Goal: Transaction & Acquisition: Purchase product/service

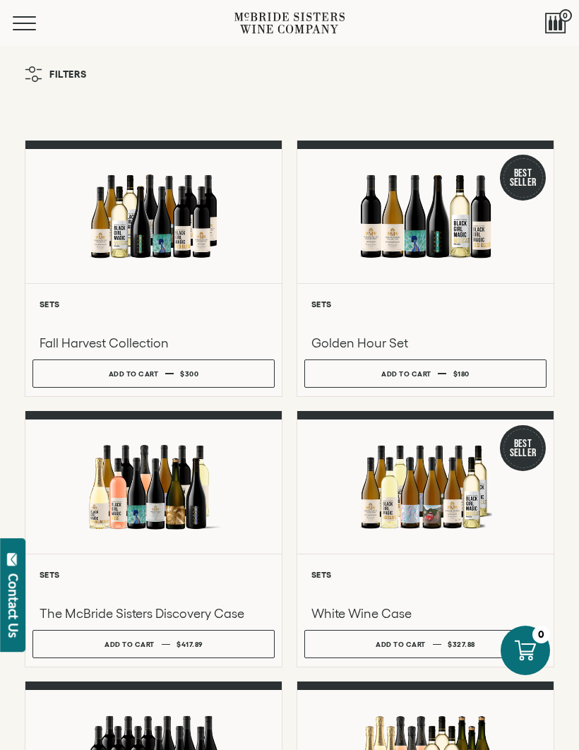
click at [34, 18] on button "Menu" at bounding box center [38, 23] width 51 height 14
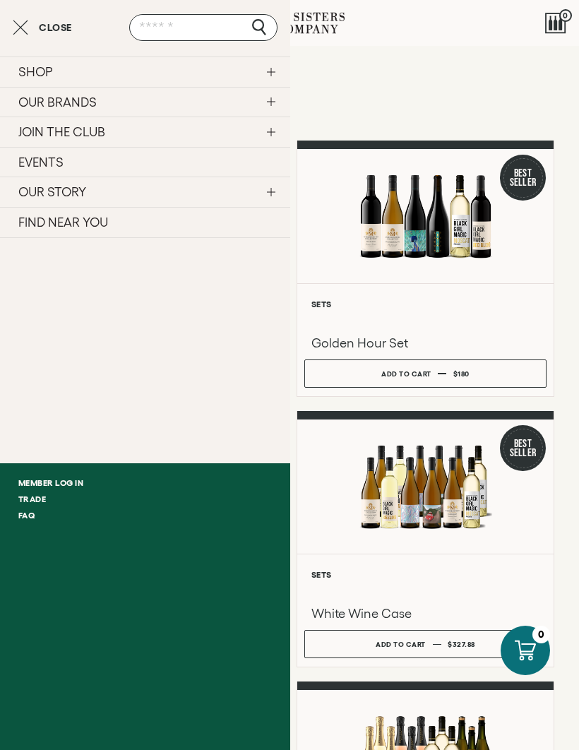
click at [122, 100] on link "OUR BRANDS" at bounding box center [145, 102] width 290 height 30
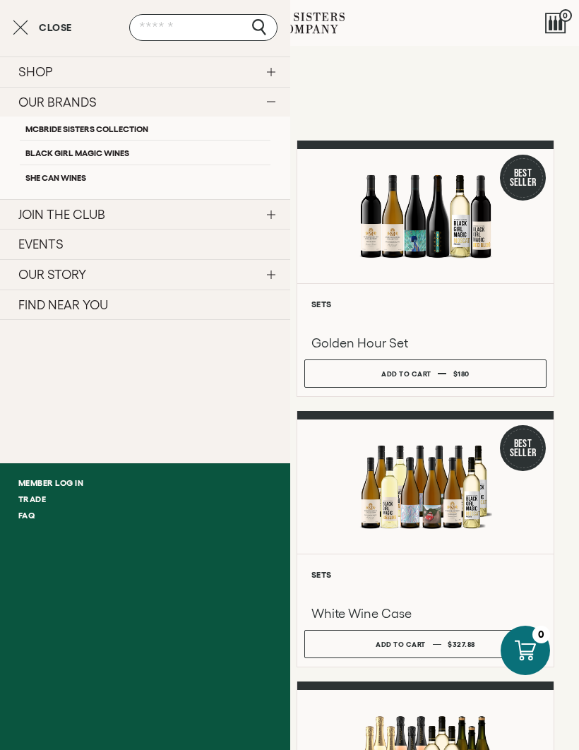
click at [175, 117] on link "McBride Sisters Collection" at bounding box center [145, 127] width 251 height 23
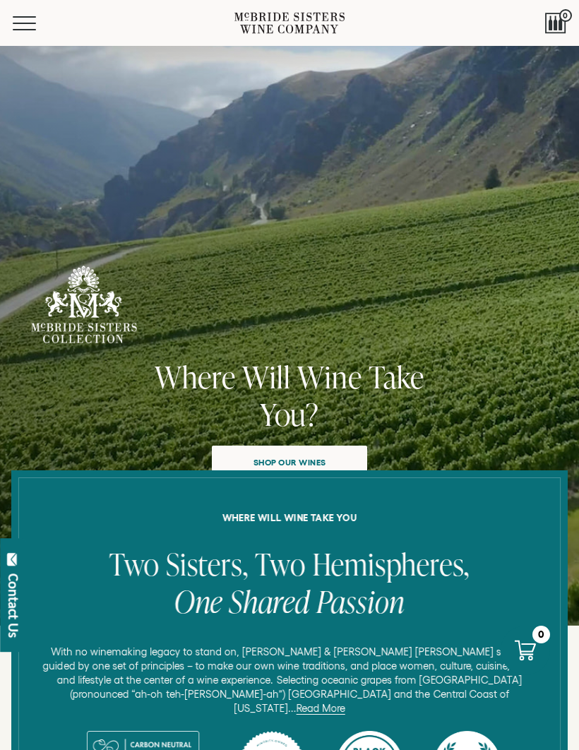
click at [340, 453] on span "Shop our wines" at bounding box center [290, 462] width 107 height 28
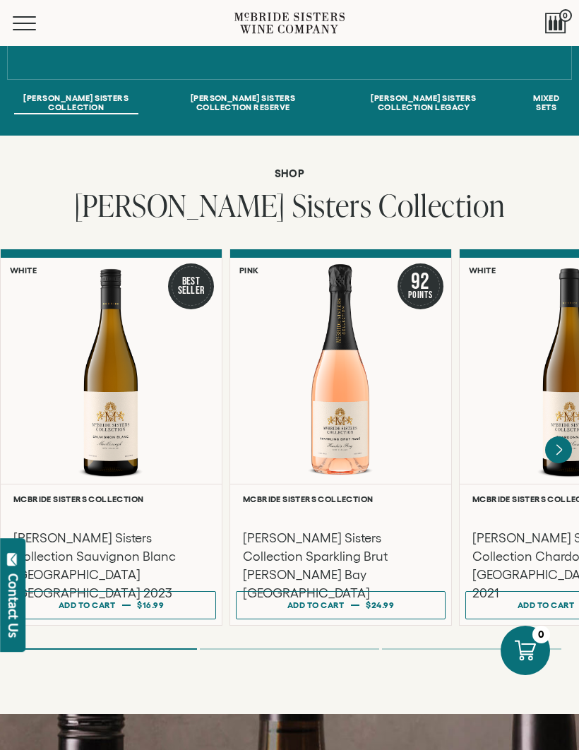
scroll to position [763, 0]
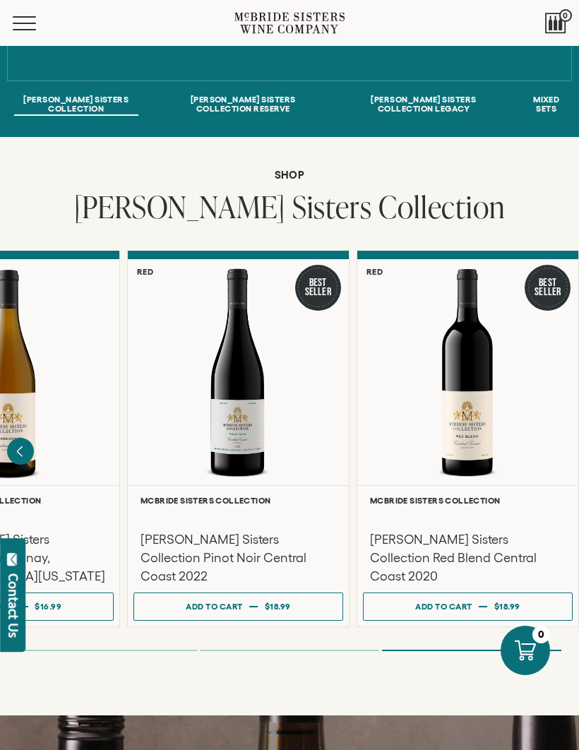
click at [460, 596] on div "Add to cart" at bounding box center [443, 606] width 57 height 20
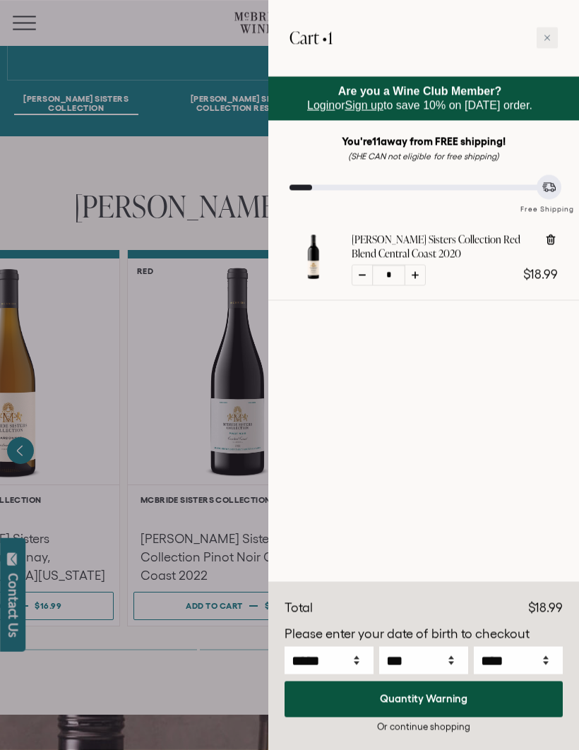
click at [159, 479] on div at bounding box center [289, 375] width 579 height 750
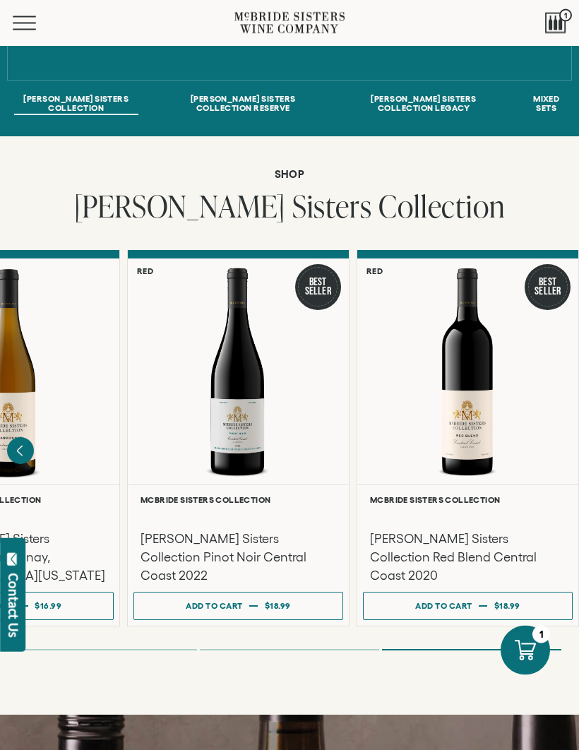
scroll to position [763, 0]
click at [299, 592] on button "Add to cart Regular price $18.99 Regular price Sale price $18.99 Unit price / p…" at bounding box center [238, 606] width 210 height 28
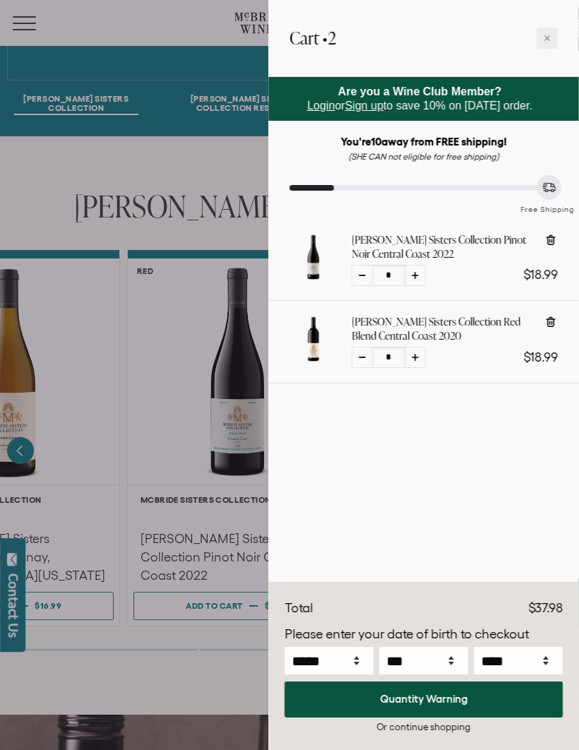
click at [145, 425] on div at bounding box center [289, 375] width 579 height 750
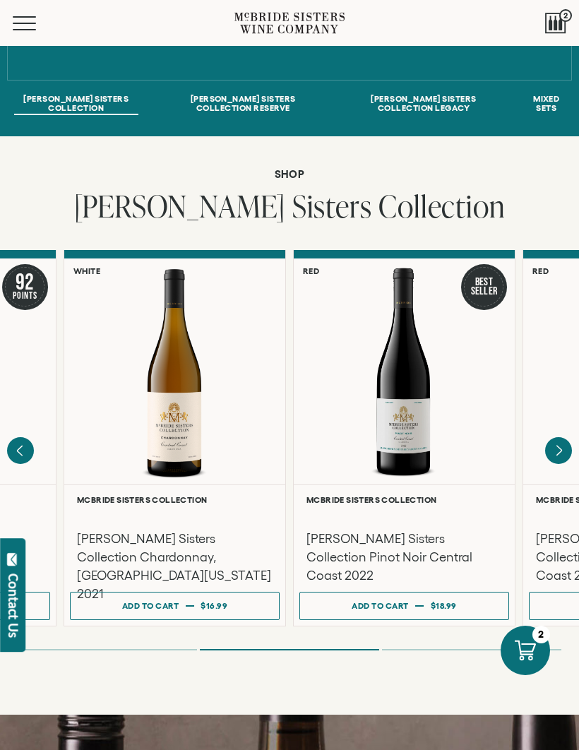
click at [199, 595] on button "Add to cart Regular price $16.99 Regular price Sale price $16.99 Unit price / p…" at bounding box center [175, 606] width 210 height 28
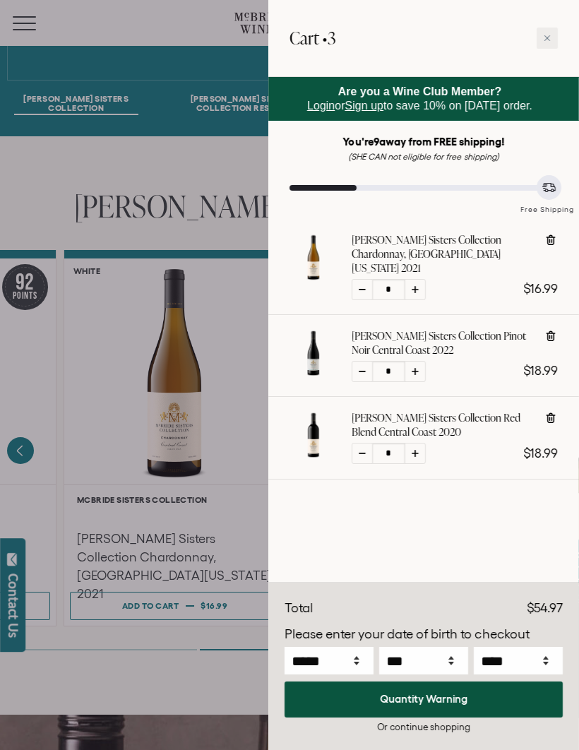
click at [201, 503] on div at bounding box center [289, 375] width 579 height 750
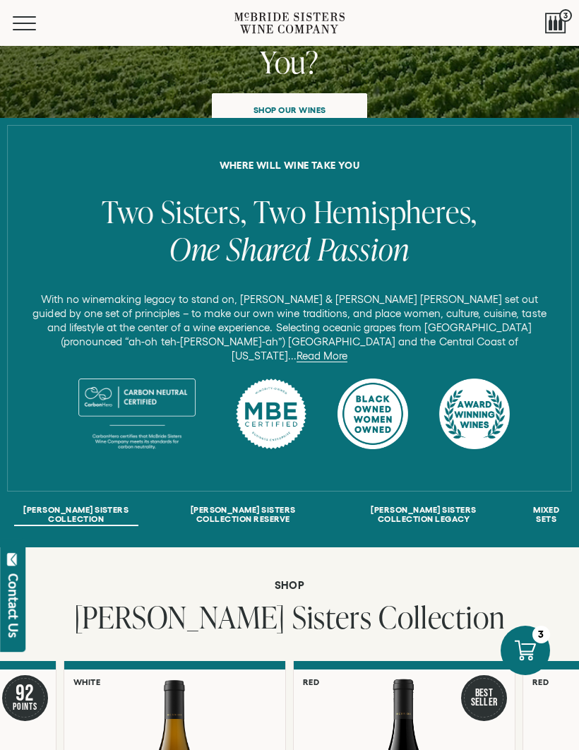
scroll to position [352, 0]
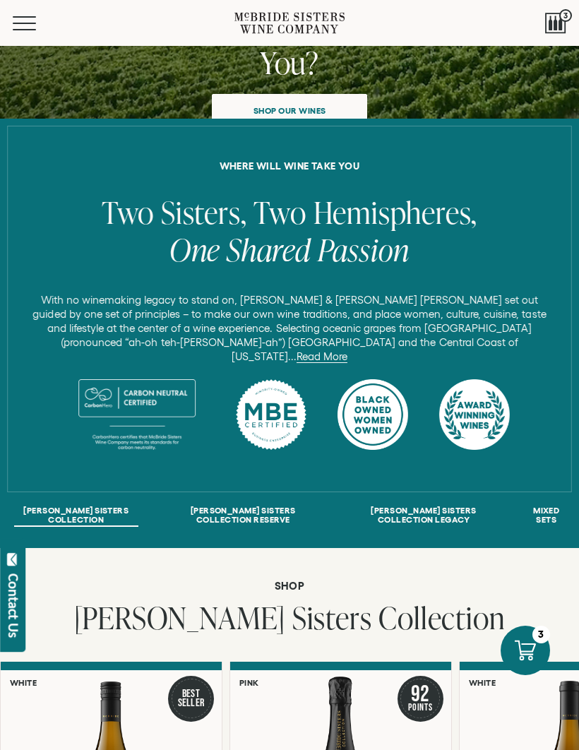
click at [325, 95] on link "Shop our wines" at bounding box center [289, 111] width 155 height 34
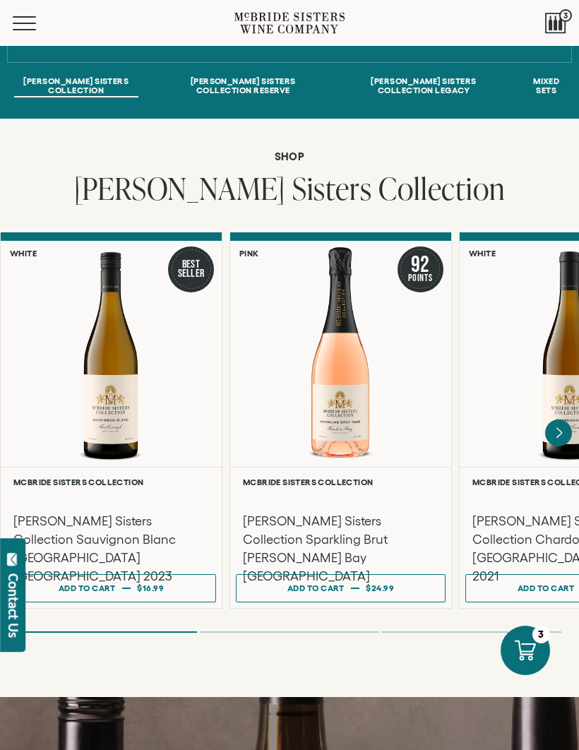
scroll to position [790, 0]
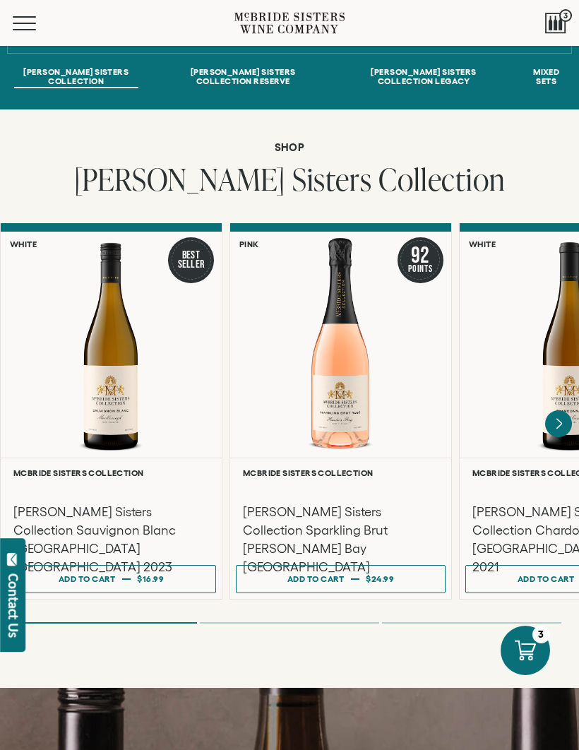
click at [561, 18] on span "3" at bounding box center [565, 15] width 13 height 13
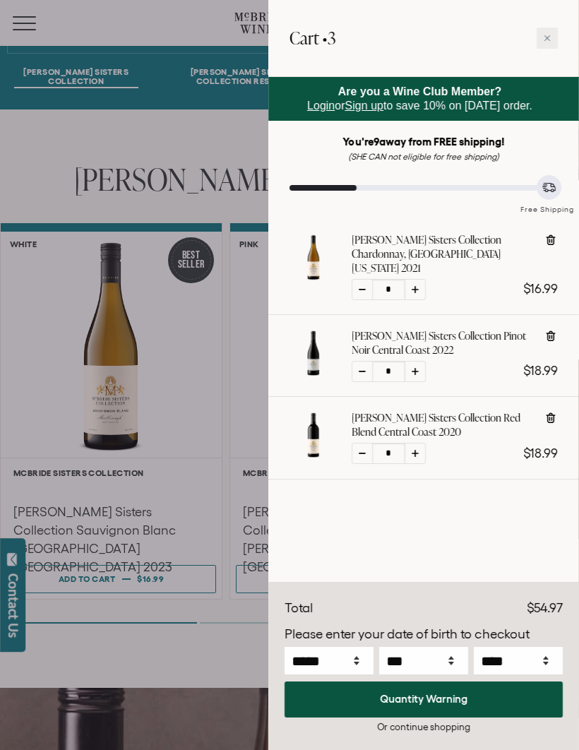
click at [195, 372] on div at bounding box center [289, 375] width 579 height 750
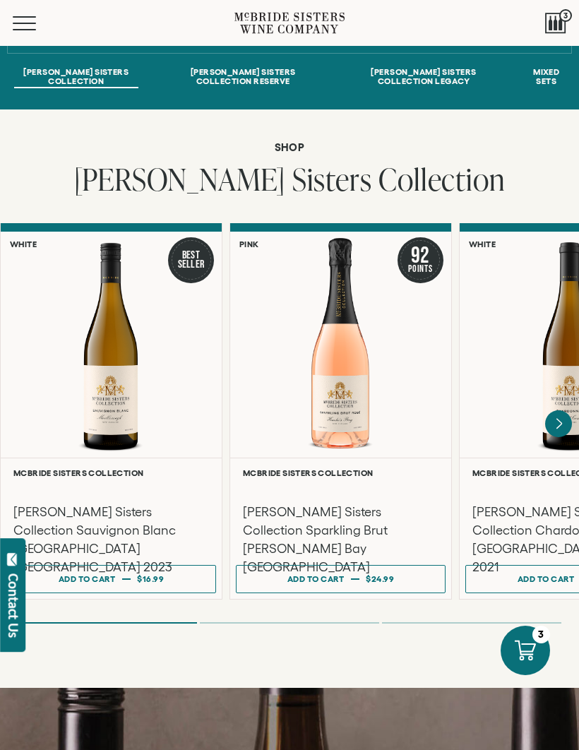
click at [172, 565] on button "Add to cart Regular price $16.99 Regular price Sale price $16.99 Unit price / p…" at bounding box center [111, 579] width 210 height 28
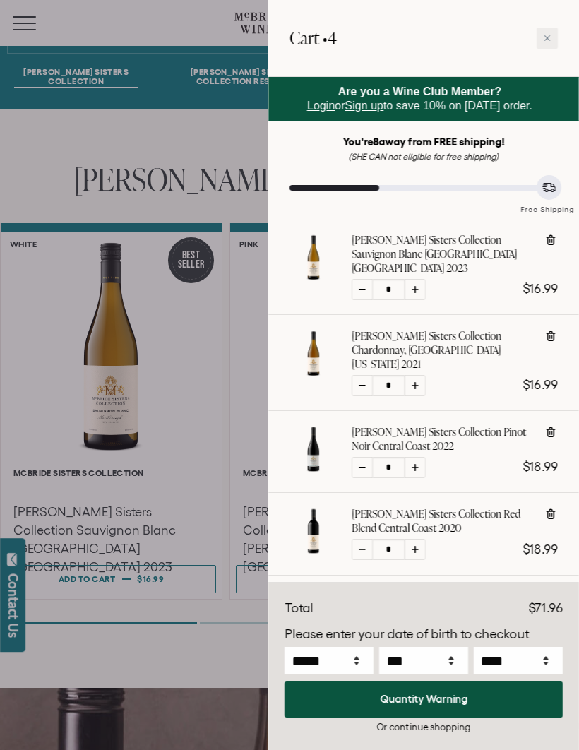
click at [93, 157] on div at bounding box center [289, 375] width 579 height 750
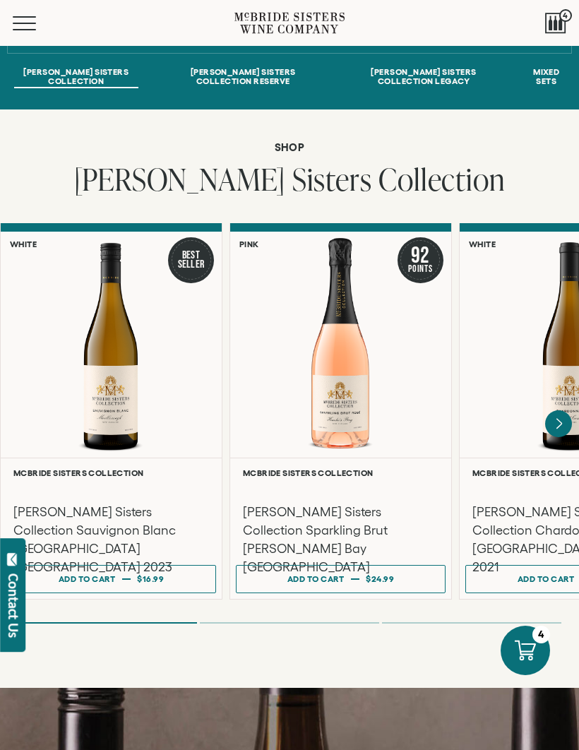
click at [30, 12] on div "Menu" at bounding box center [124, 23] width 222 height 46
click at [30, 18] on button "Menu" at bounding box center [38, 23] width 51 height 14
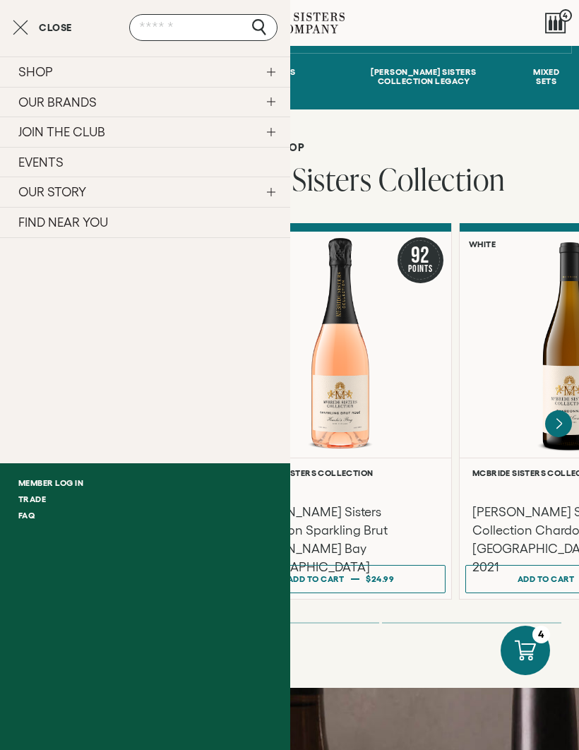
click at [275, 68] on link "SHOP" at bounding box center [145, 71] width 290 height 30
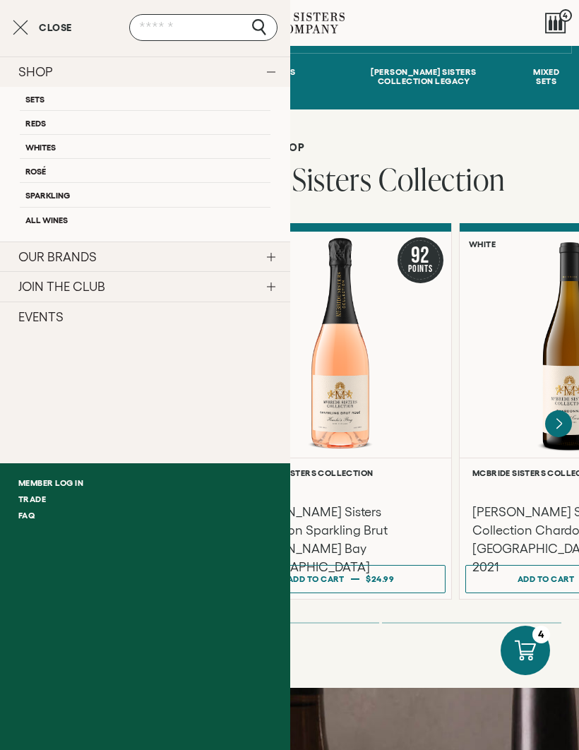
click at [141, 95] on link "Sets" at bounding box center [145, 98] width 251 height 23
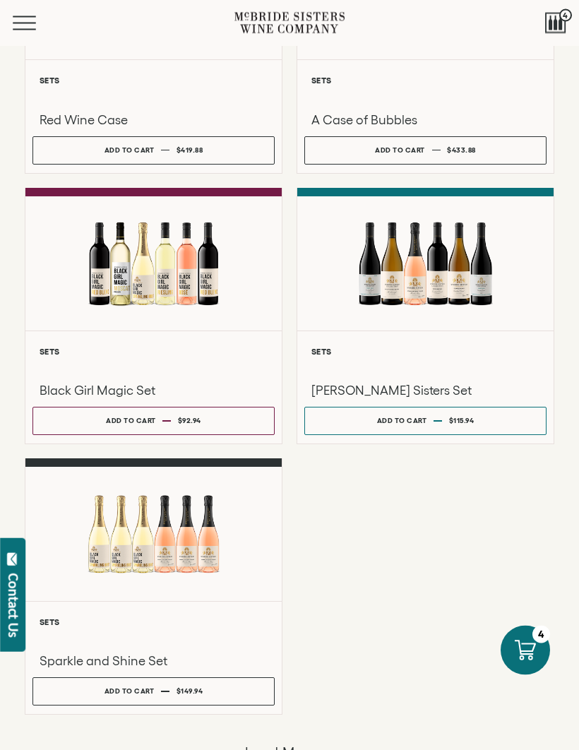
scroll to position [765, 0]
click at [433, 330] on div at bounding box center [425, 263] width 256 height 134
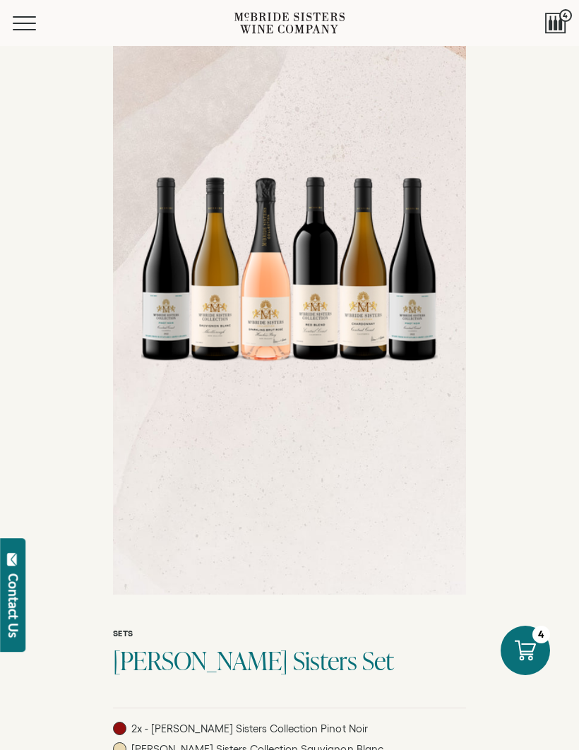
scroll to position [103, 0]
click at [553, 20] on div at bounding box center [555, 23] width 21 height 21
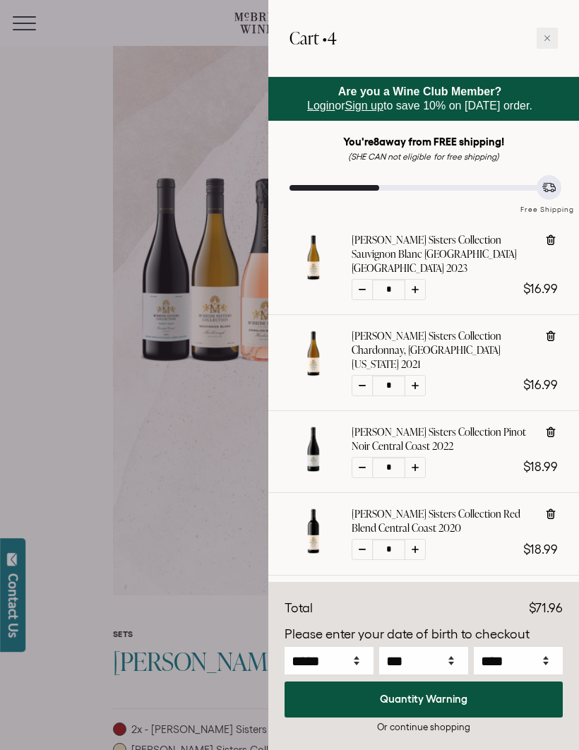
click at [155, 519] on div at bounding box center [289, 375] width 579 height 750
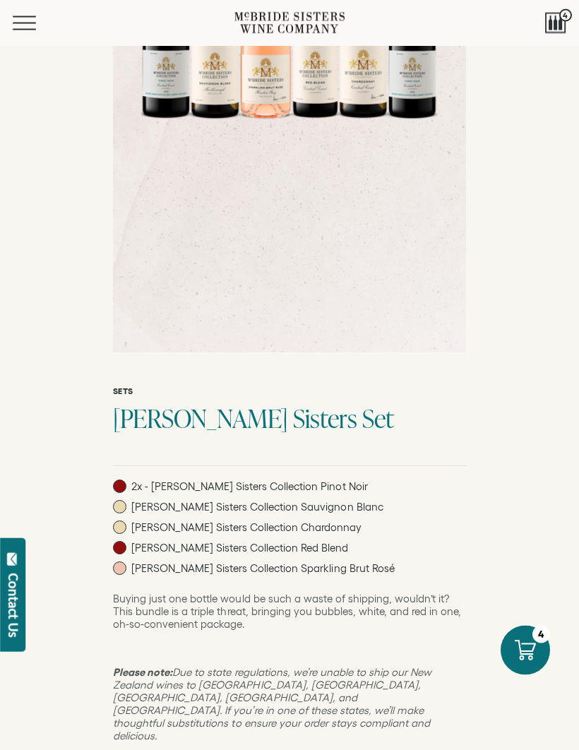
scroll to position [346, 0]
click at [549, 23] on div at bounding box center [555, 23] width 21 height 21
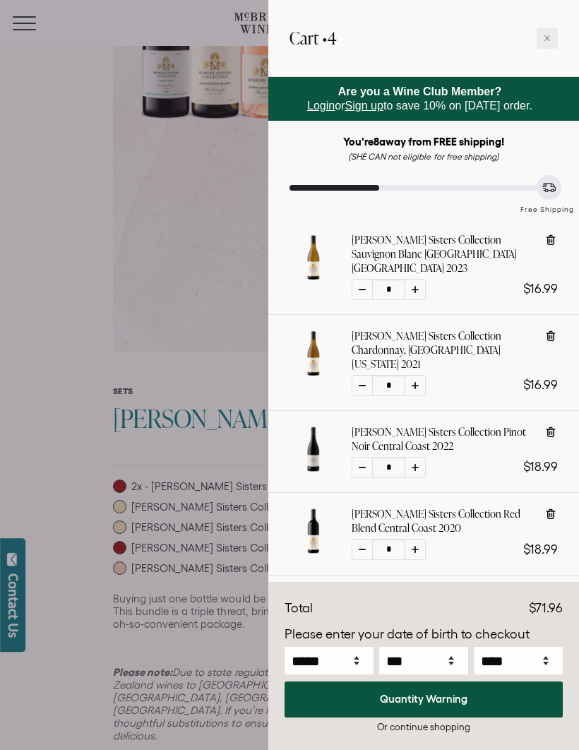
click at [203, 603] on div at bounding box center [289, 375] width 579 height 750
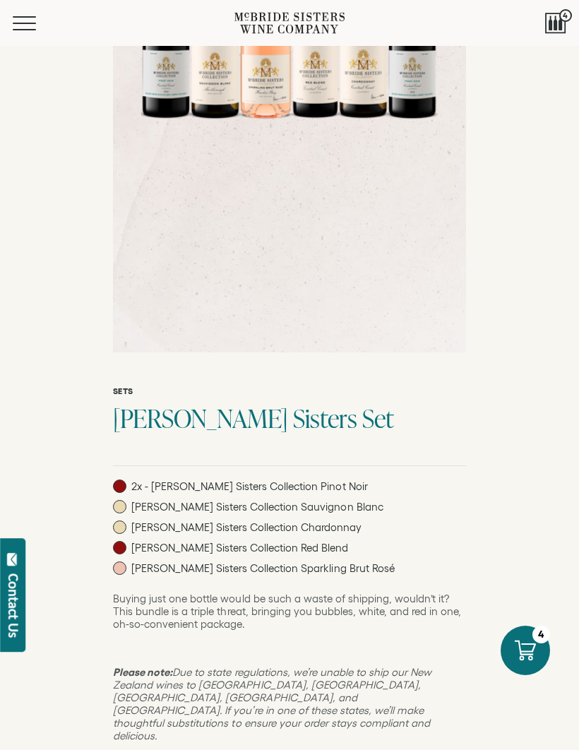
click at [555, 16] on div at bounding box center [555, 23] width 21 height 21
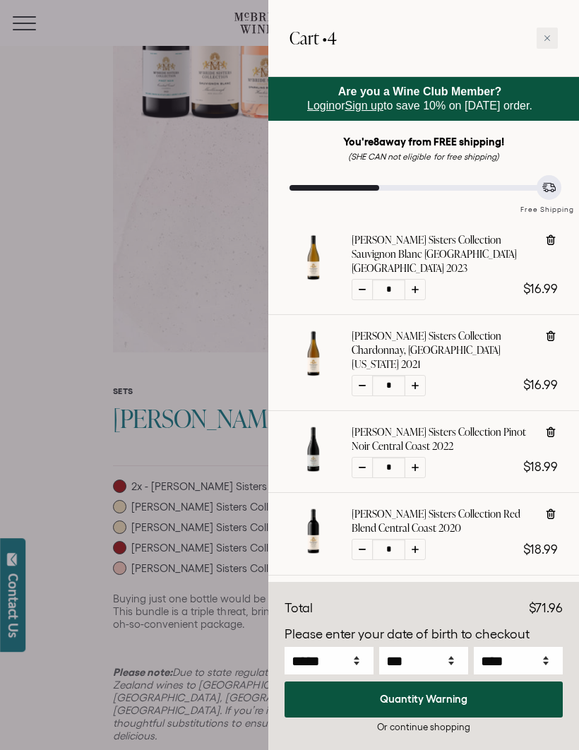
click at [153, 277] on div at bounding box center [289, 375] width 579 height 750
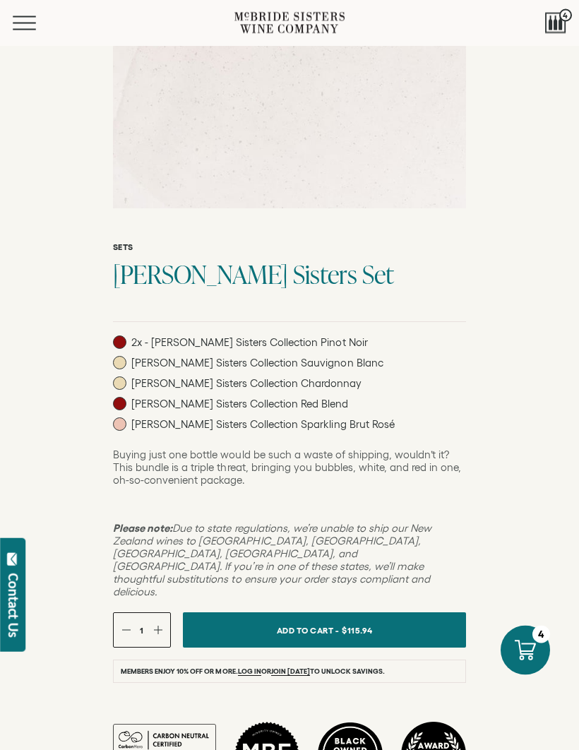
scroll to position [490, 0]
click at [397, 647] on button "Add To Cart - $115.94" at bounding box center [324, 629] width 283 height 35
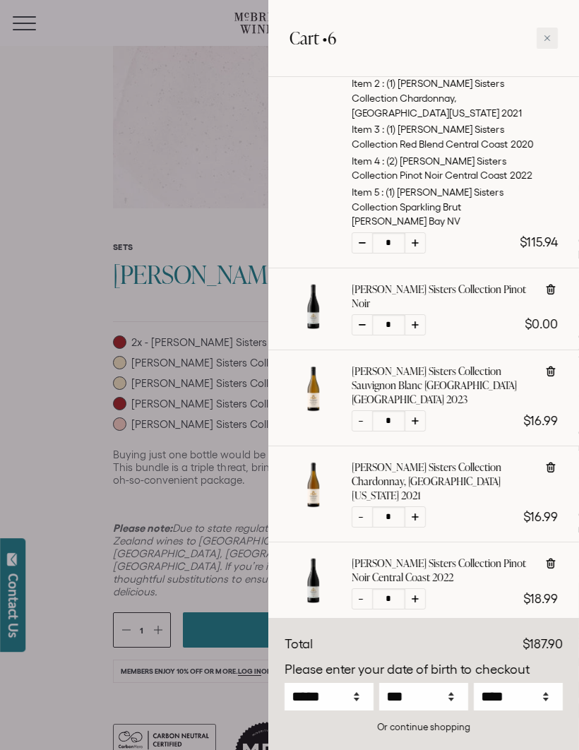
scroll to position [234, 0]
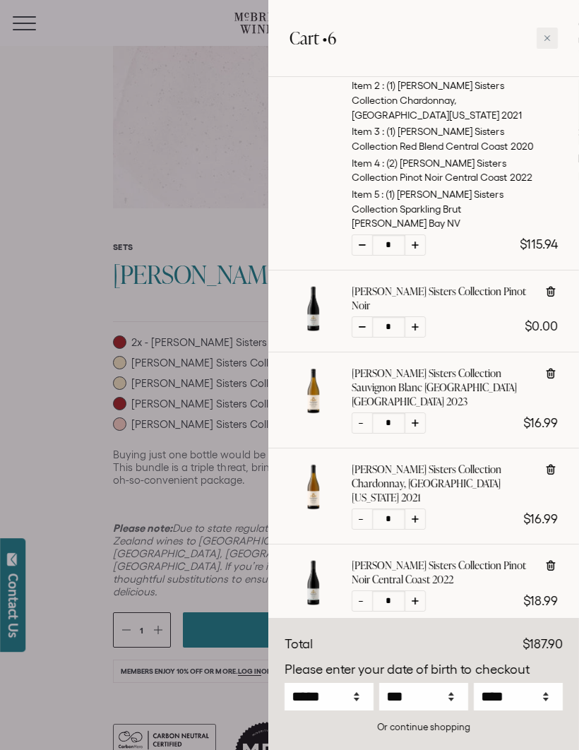
click at [544, 285] on icon at bounding box center [551, 292] width 14 height 14
type input "*"
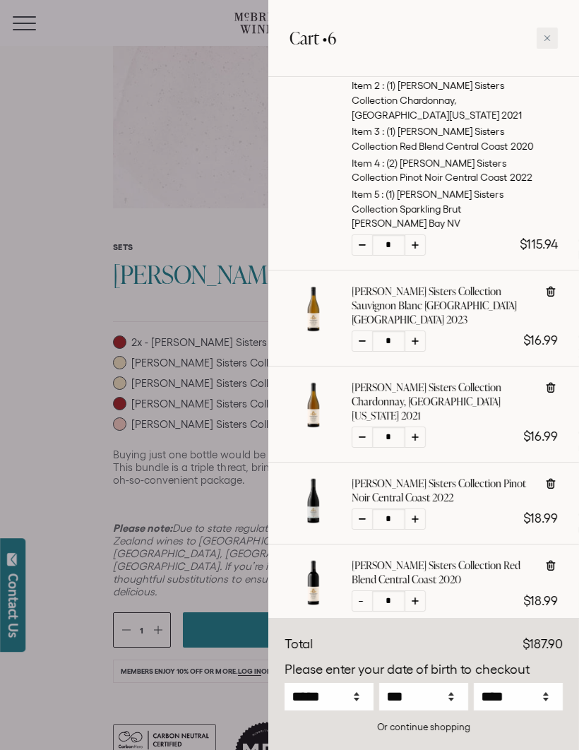
scroll to position [173, 0]
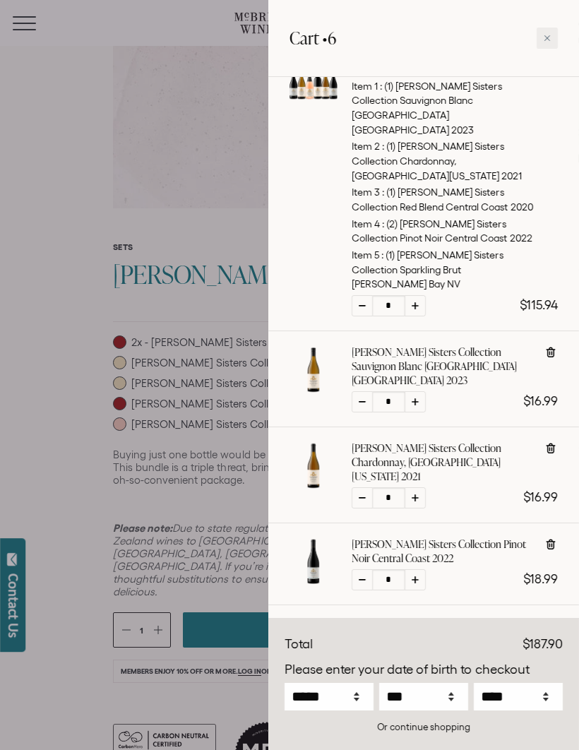
click at [551, 351] on icon at bounding box center [551, 353] width 1 height 4
type input "*"
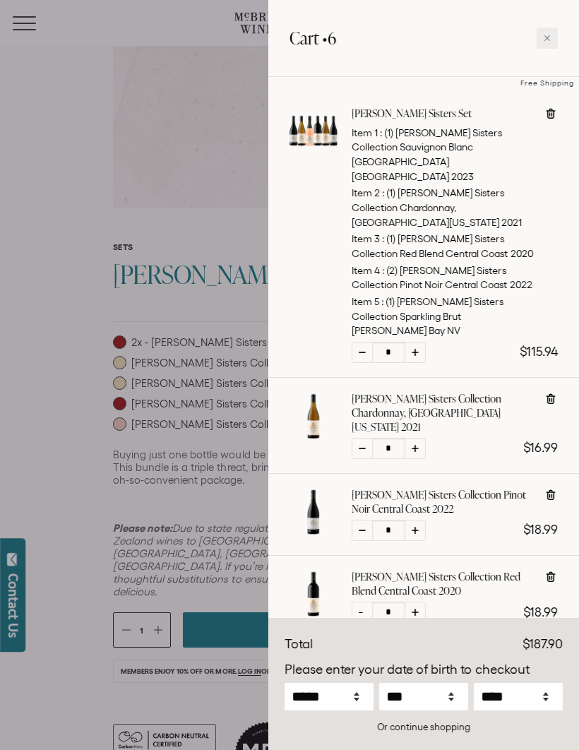
scroll to position [91, 0]
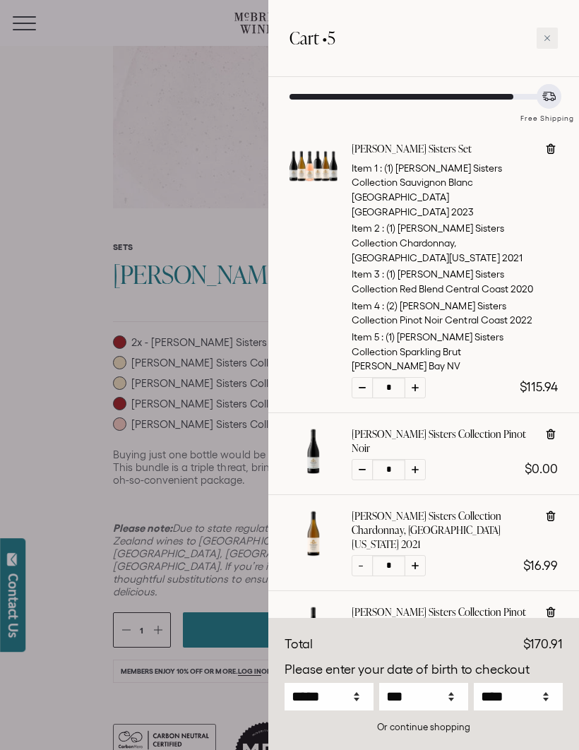
click at [551, 433] on icon at bounding box center [551, 435] width 1 height 4
type input "*"
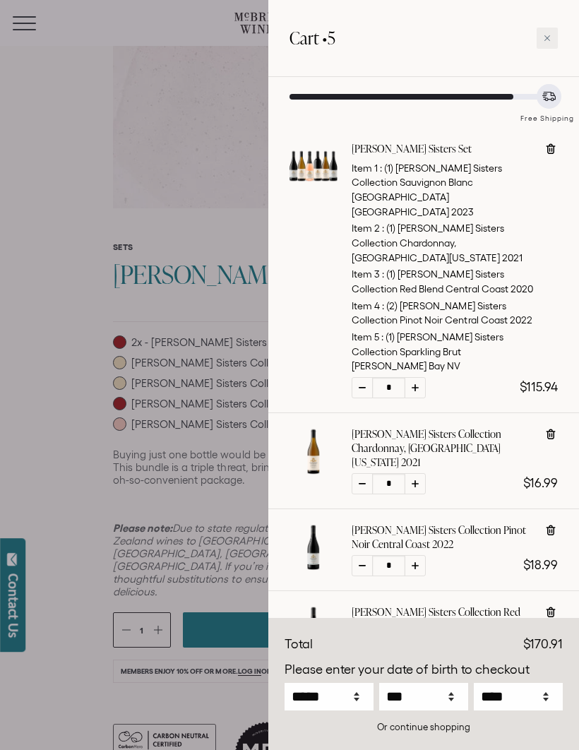
click at [555, 427] on icon at bounding box center [551, 434] width 14 height 14
type input "*"
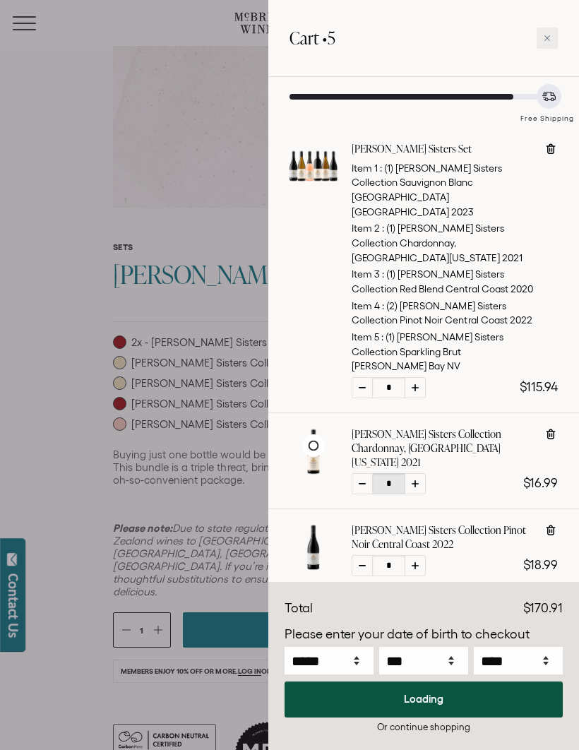
scroll to position [44, 0]
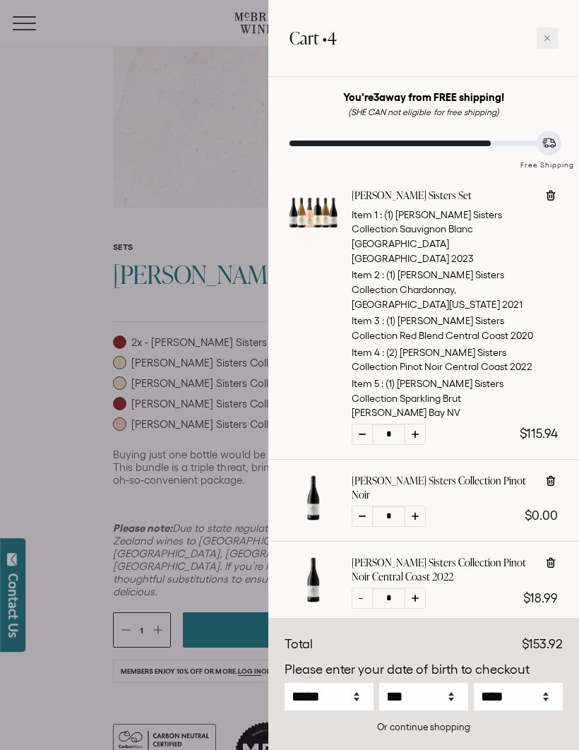
click at [549, 479] on icon at bounding box center [549, 481] width 1 height 4
type input "*"
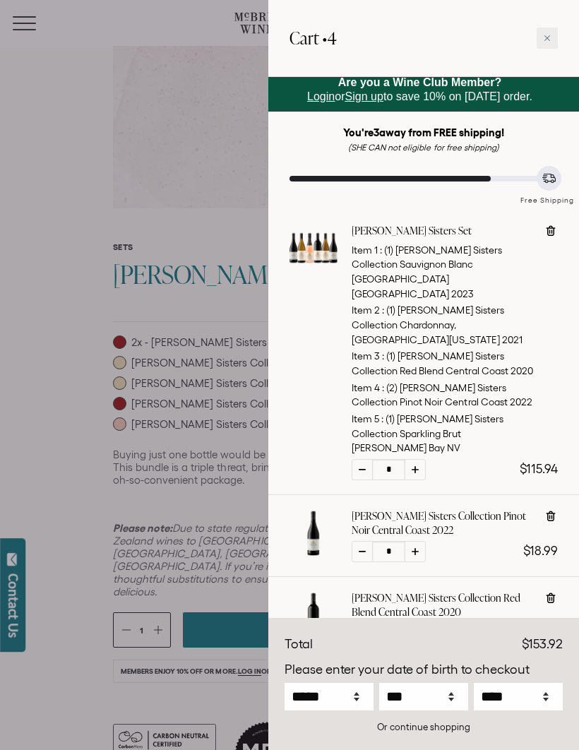
click at [549, 509] on icon at bounding box center [551, 516] width 14 height 14
type input "*"
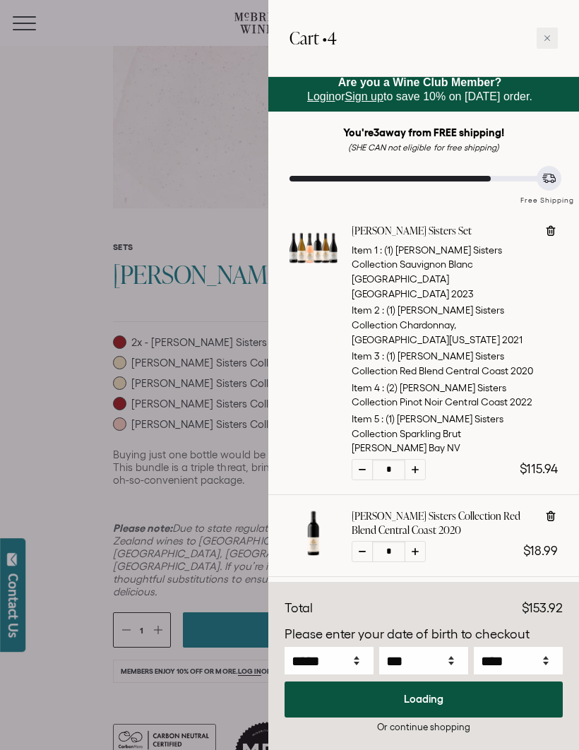
scroll to position [0, 0]
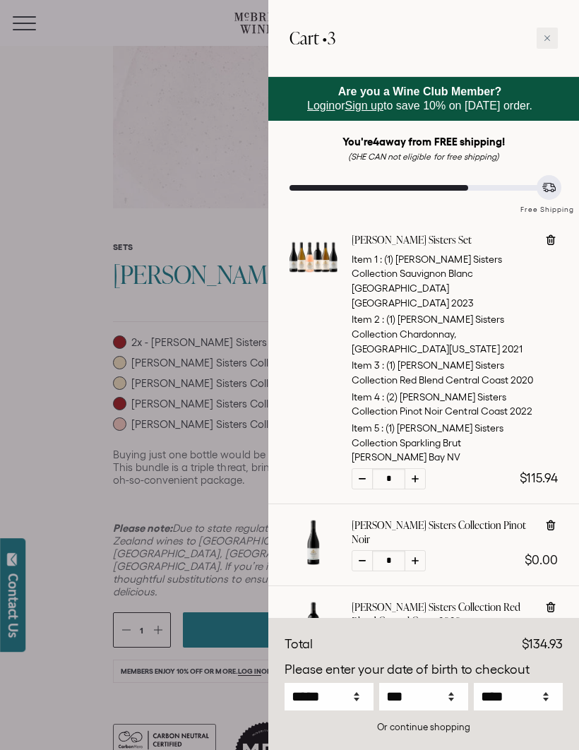
click at [551, 518] on icon at bounding box center [551, 525] width 14 height 14
type input "*"
click at [549, 524] on icon at bounding box center [549, 526] width 1 height 4
type input "*"
click at [551, 518] on icon at bounding box center [551, 525] width 14 height 14
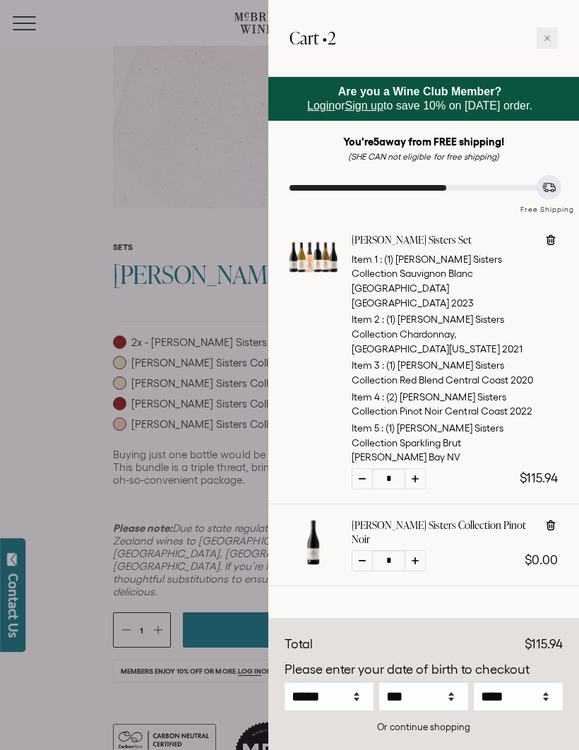
type input "*"
click at [157, 156] on div at bounding box center [289, 375] width 579 height 750
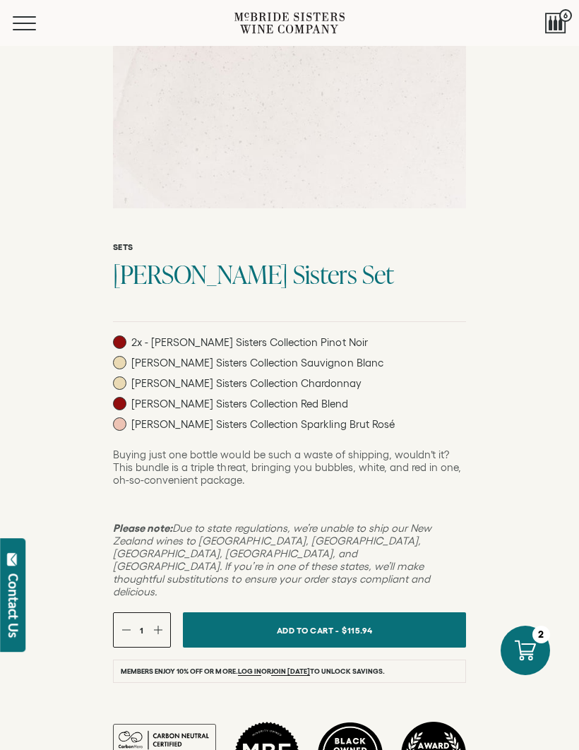
click at [25, 16] on span "Mobile Menu Trigger" at bounding box center [24, 16] width 23 height 1
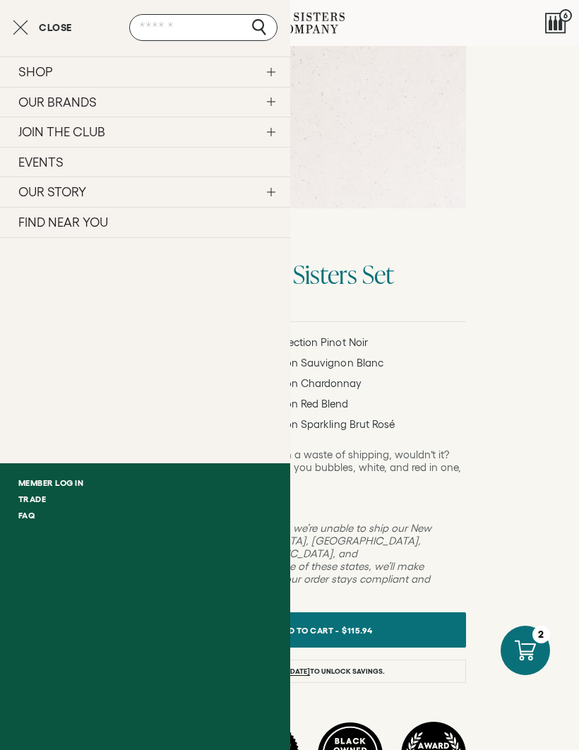
click at [279, 73] on link "SHOP" at bounding box center [145, 71] width 290 height 30
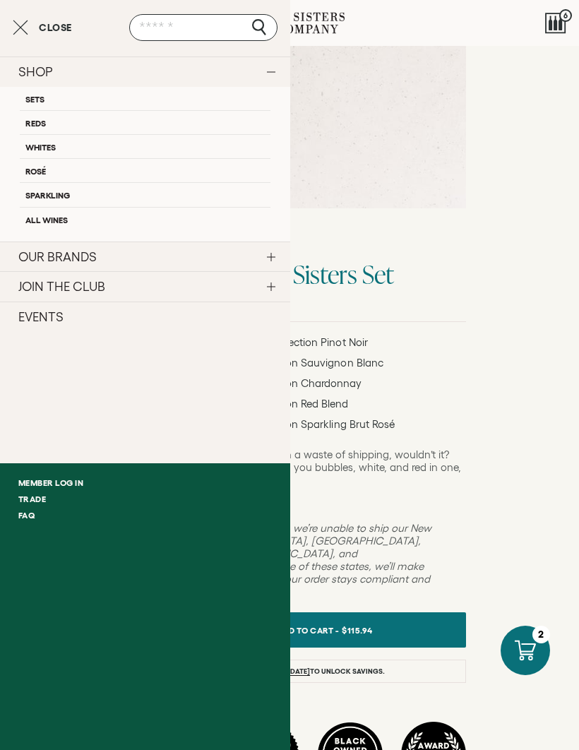
click at [227, 252] on link "OUR BRANDS" at bounding box center [145, 256] width 290 height 30
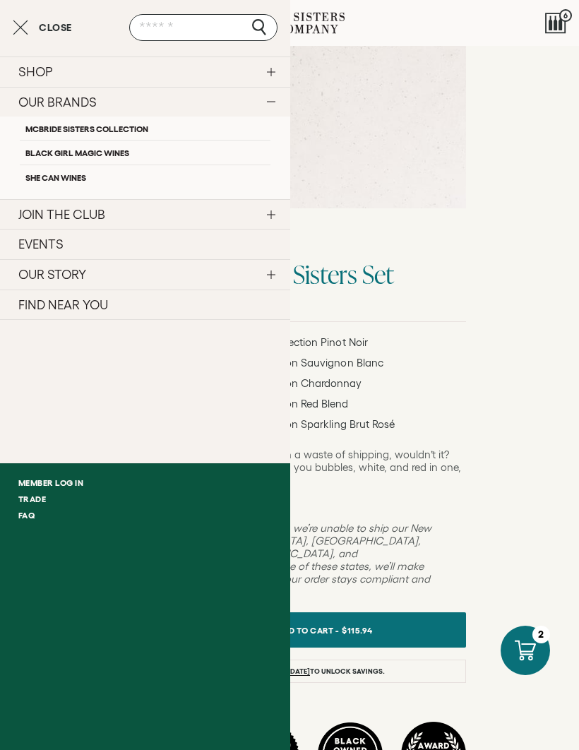
click at [160, 152] on link "Black Girl Magic Wines" at bounding box center [145, 152] width 251 height 24
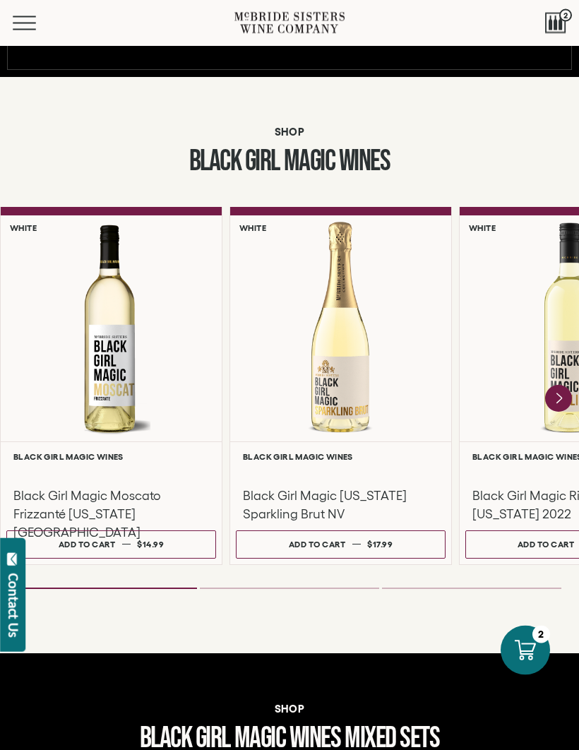
scroll to position [814, 0]
click at [164, 542] on span "$14.99" at bounding box center [150, 543] width 27 height 9
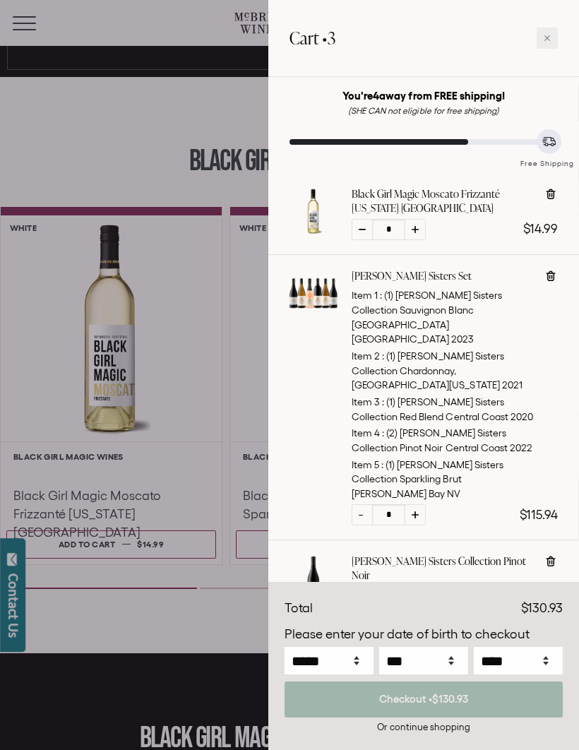
scroll to position [44, 0]
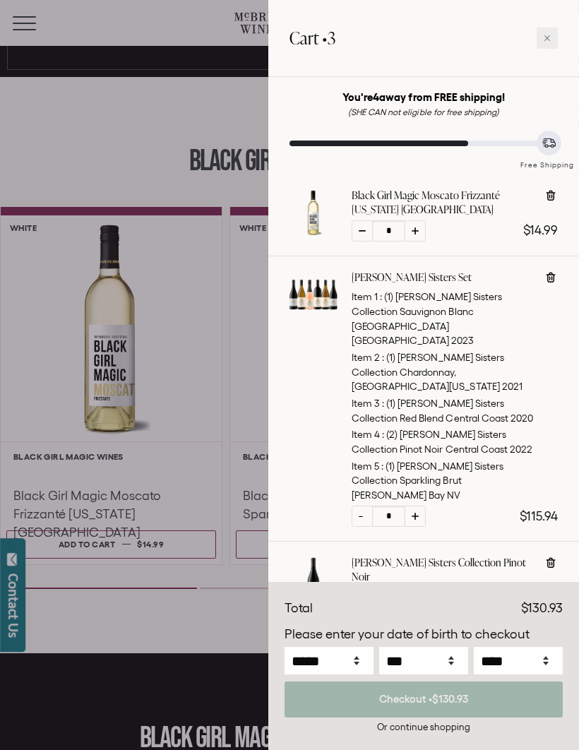
click at [551, 558] on icon at bounding box center [550, 563] width 9 height 11
type input "*"
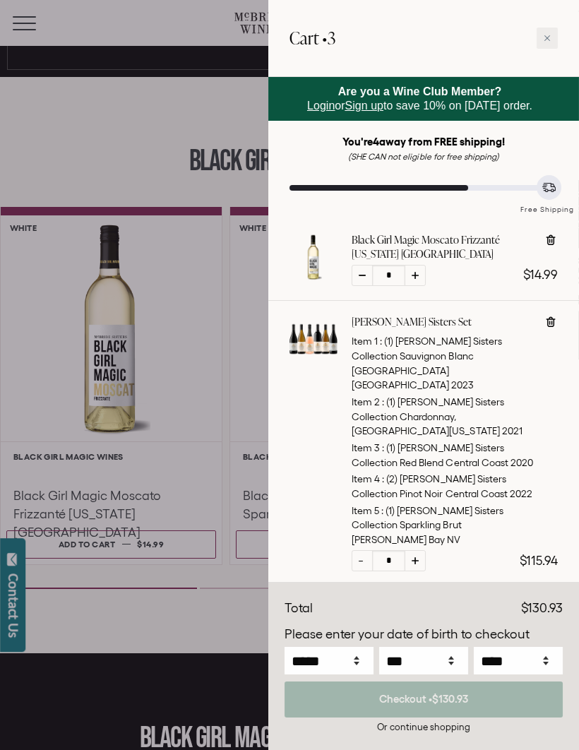
click at [164, 169] on div at bounding box center [289, 375] width 579 height 750
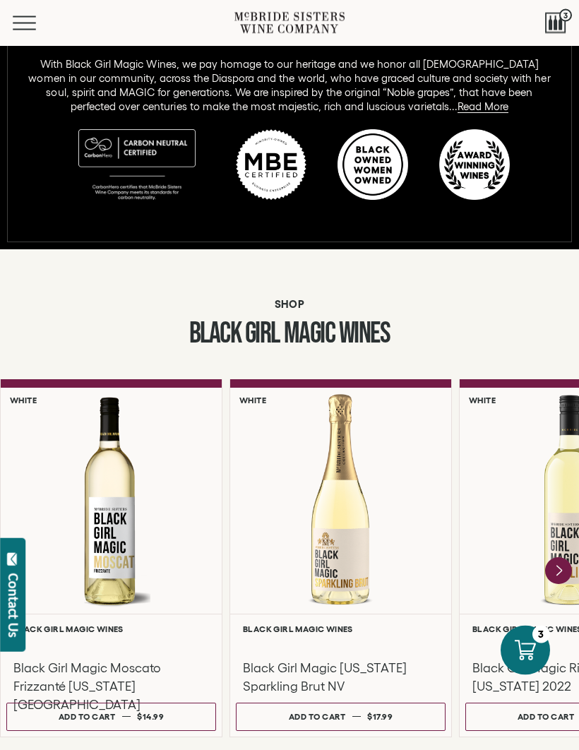
scroll to position [642, 0]
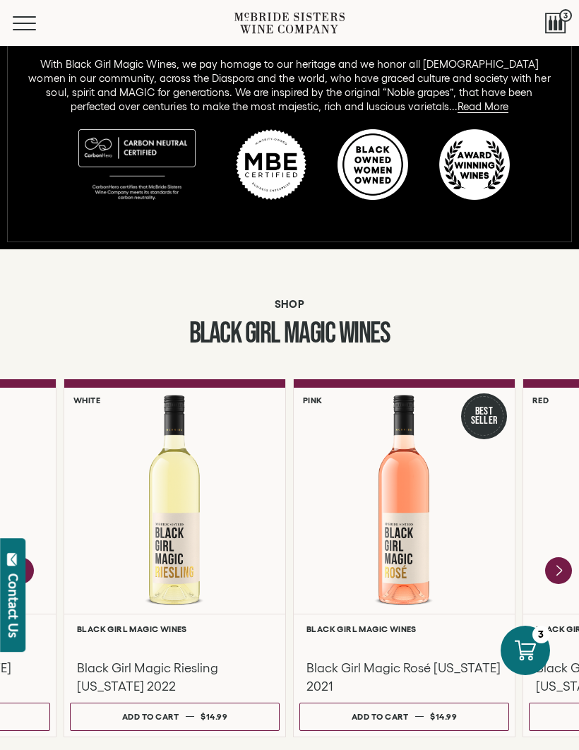
click at [211, 713] on span "$14.99" at bounding box center [214, 716] width 27 height 9
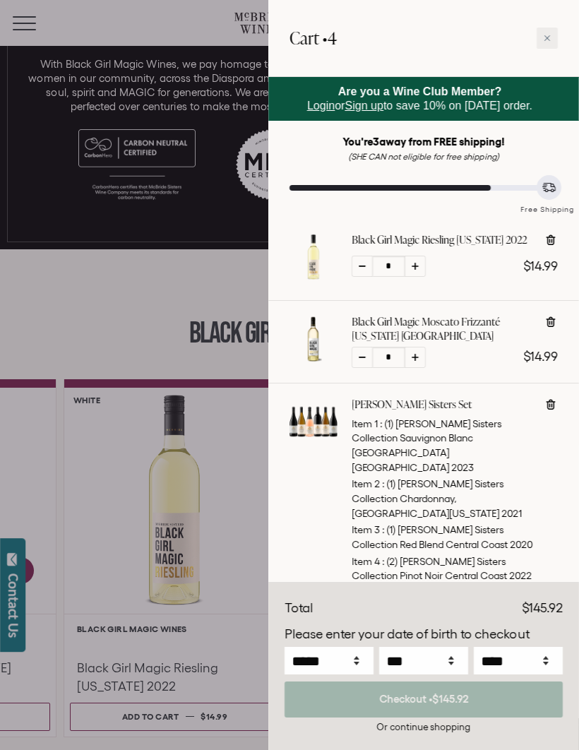
click at [189, 286] on div at bounding box center [289, 375] width 579 height 750
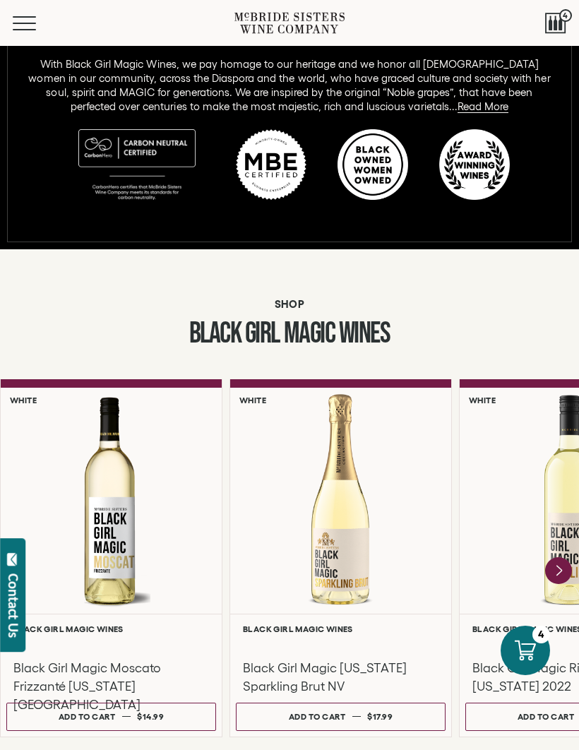
click at [372, 375] on div "**********" at bounding box center [289, 541] width 579 height 486
click at [22, 21] on button "Menu" at bounding box center [38, 23] width 51 height 14
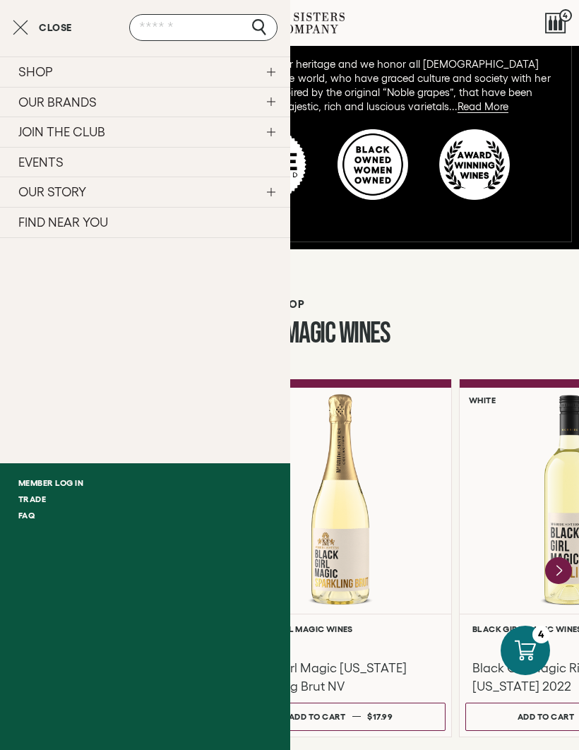
click at [272, 68] on link "SHOP" at bounding box center [145, 71] width 290 height 30
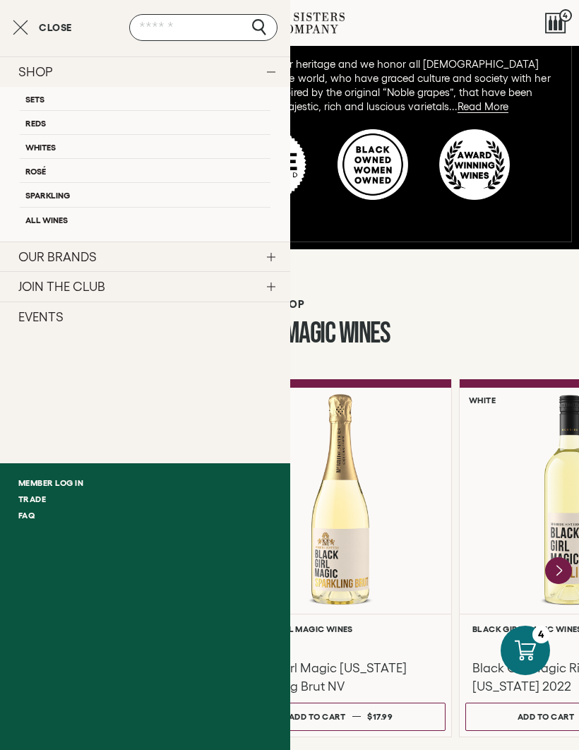
click at [165, 90] on link "Sets" at bounding box center [145, 98] width 251 height 23
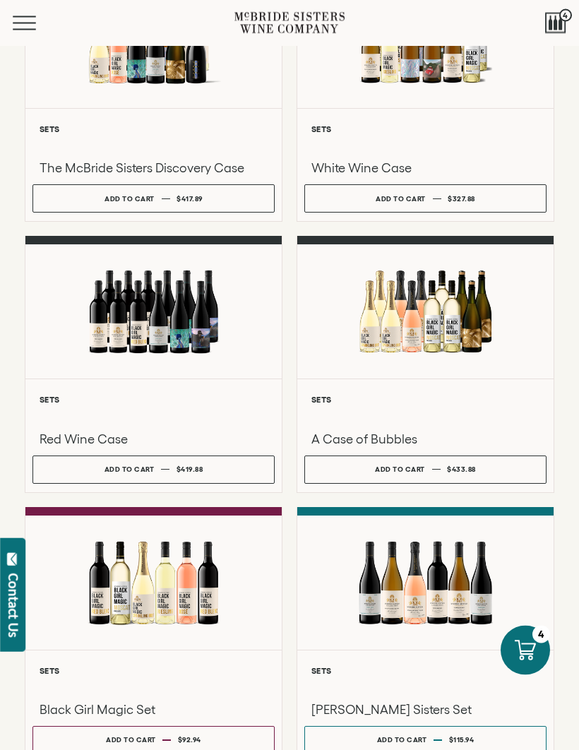
scroll to position [446, 0]
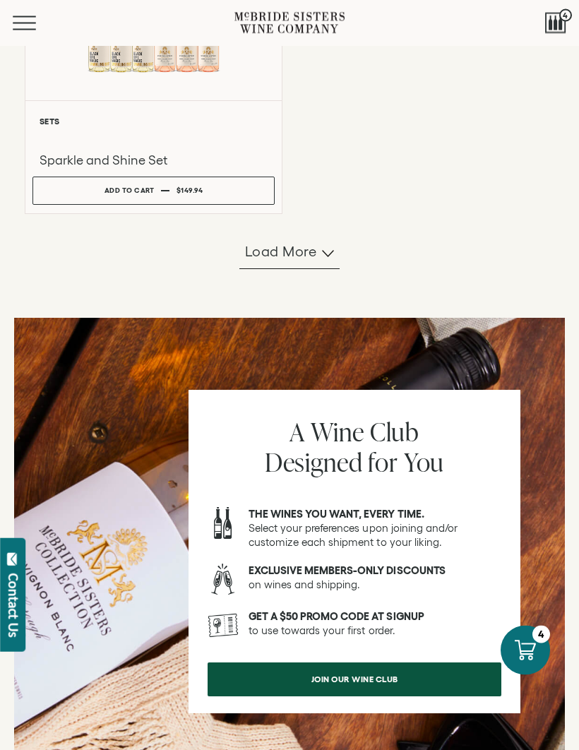
click at [319, 270] on button "Load more" at bounding box center [289, 253] width 100 height 34
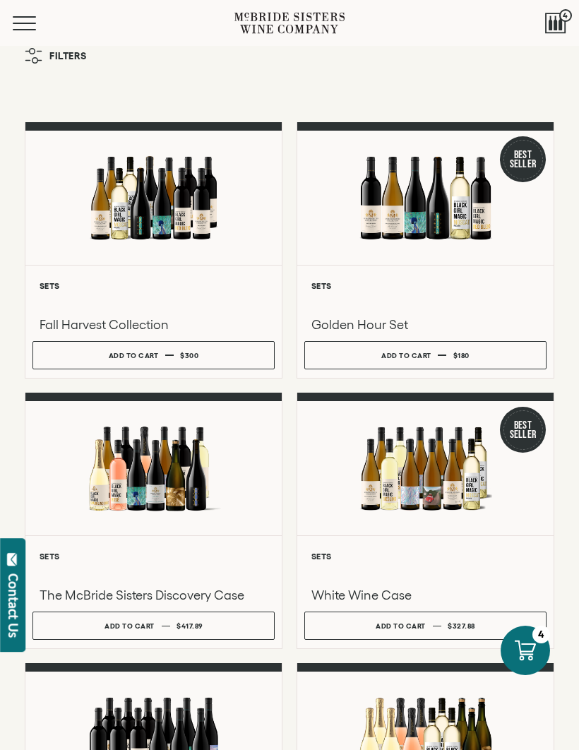
scroll to position [0, 0]
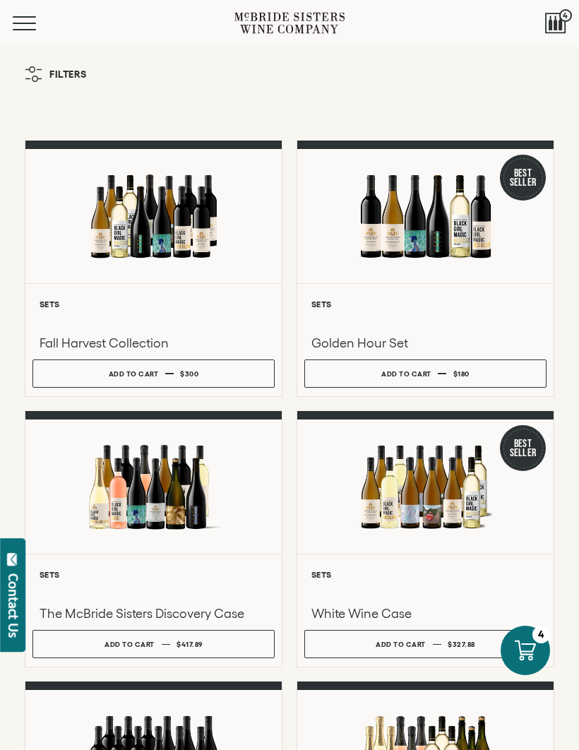
click at [30, 16] on span "Mobile Menu Trigger" at bounding box center [24, 16] width 23 height 1
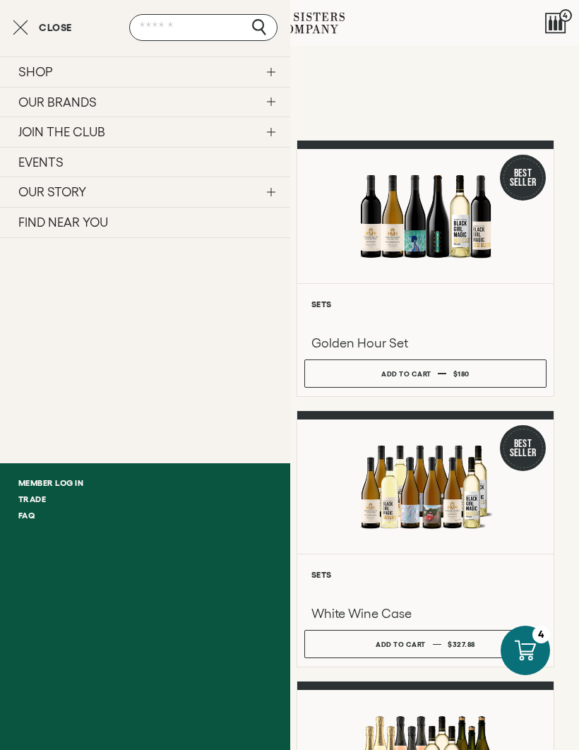
click at [269, 74] on link "SHOP" at bounding box center [145, 71] width 290 height 30
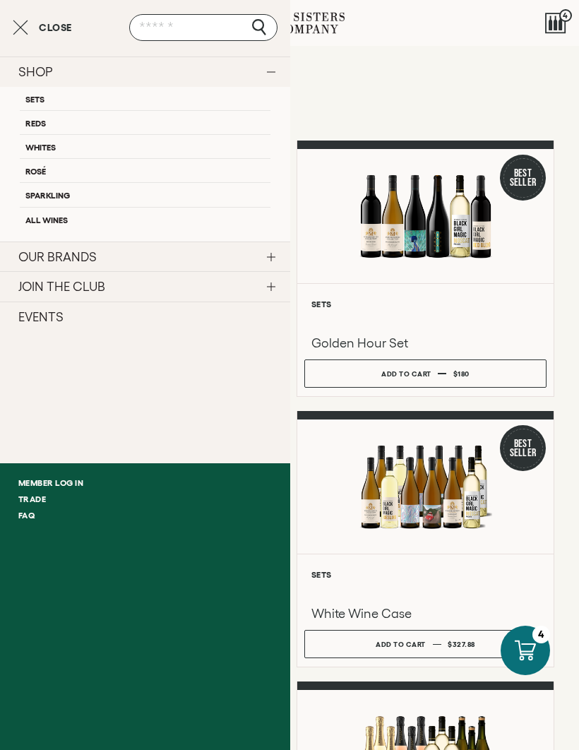
click at [107, 225] on link "All Wines" at bounding box center [145, 219] width 251 height 24
click at [48, 220] on link "All Wines" at bounding box center [145, 219] width 251 height 24
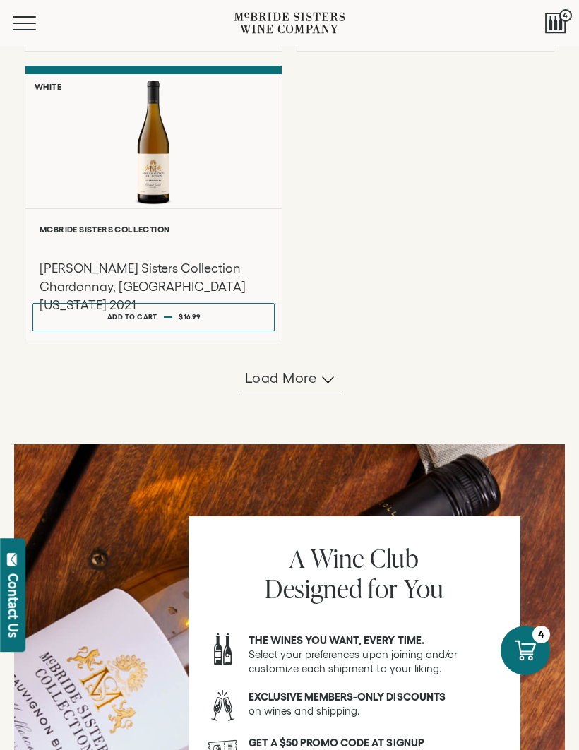
scroll to position [1239, 0]
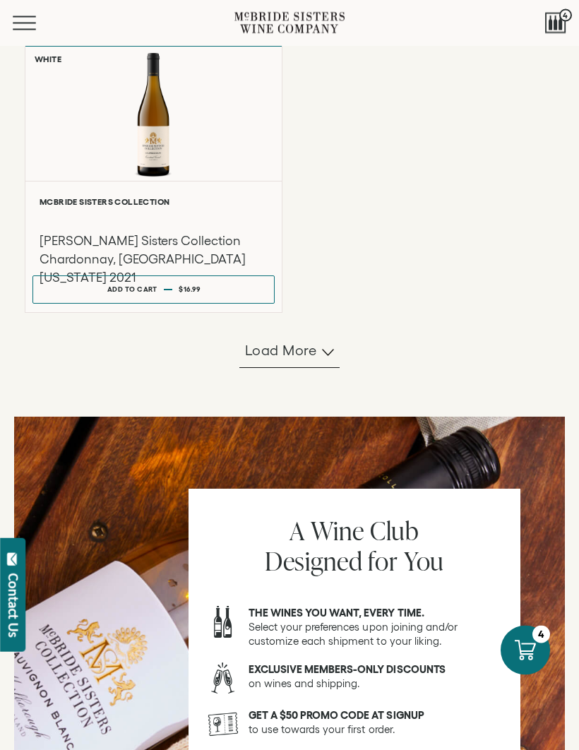
click at [317, 369] on button "Load more" at bounding box center [289, 352] width 100 height 34
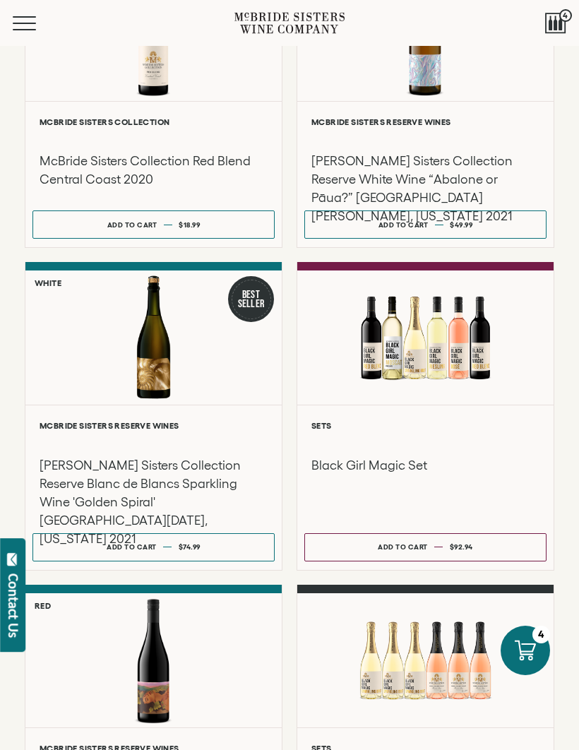
scroll to position [1877, 0]
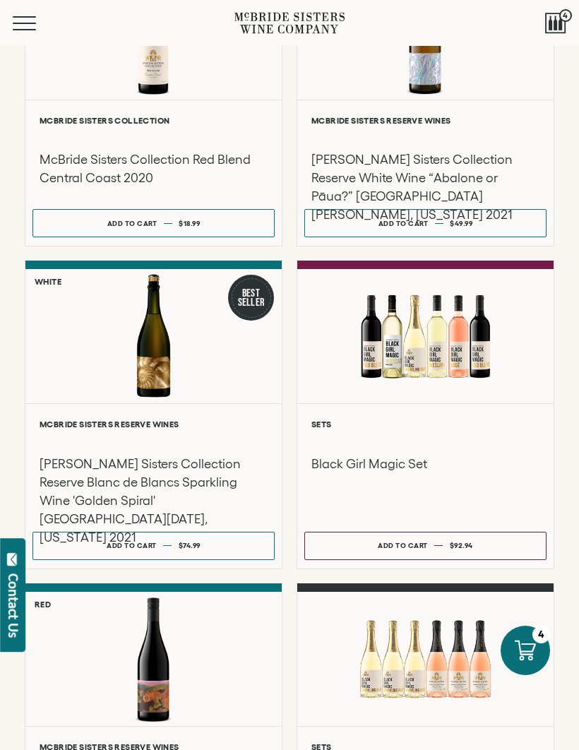
click at [214, 560] on button "Add to cart Regular price $74.99 Regular price Sale price $74.99 Unit price / p…" at bounding box center [153, 546] width 242 height 28
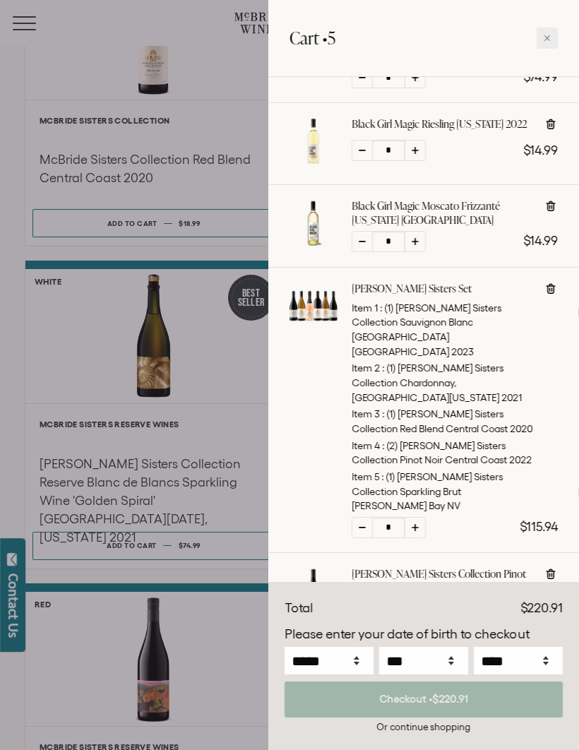
scroll to position [222, 0]
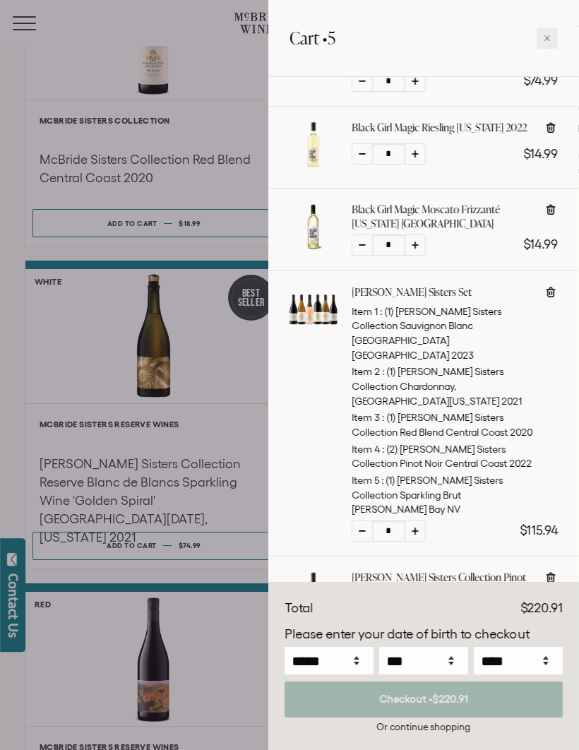
click at [100, 749] on div at bounding box center [289, 375] width 579 height 750
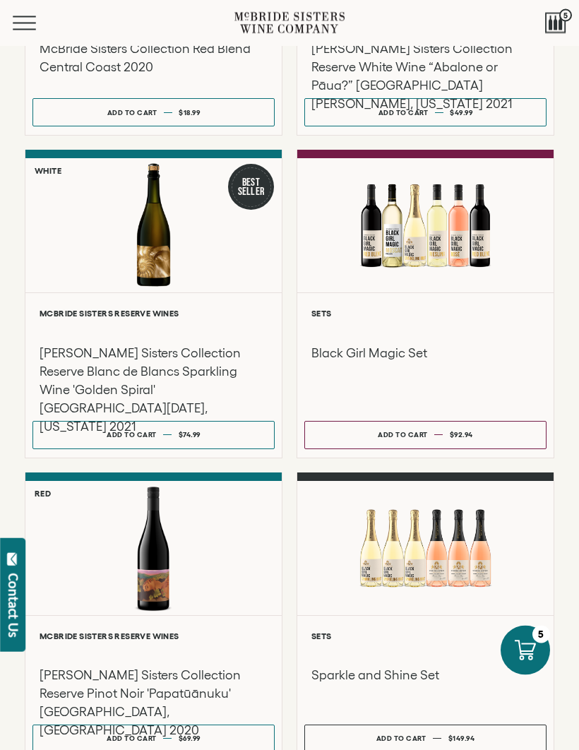
scroll to position [1988, 0]
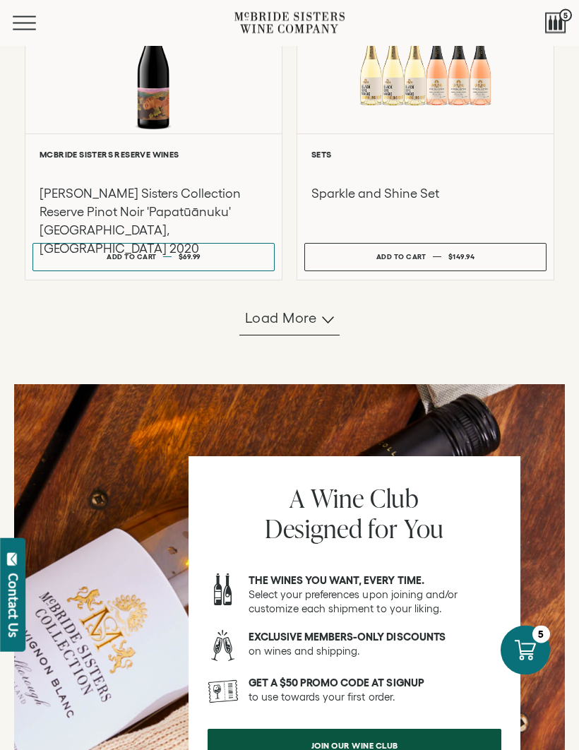
click at [318, 336] on button "Load more" at bounding box center [289, 319] width 100 height 34
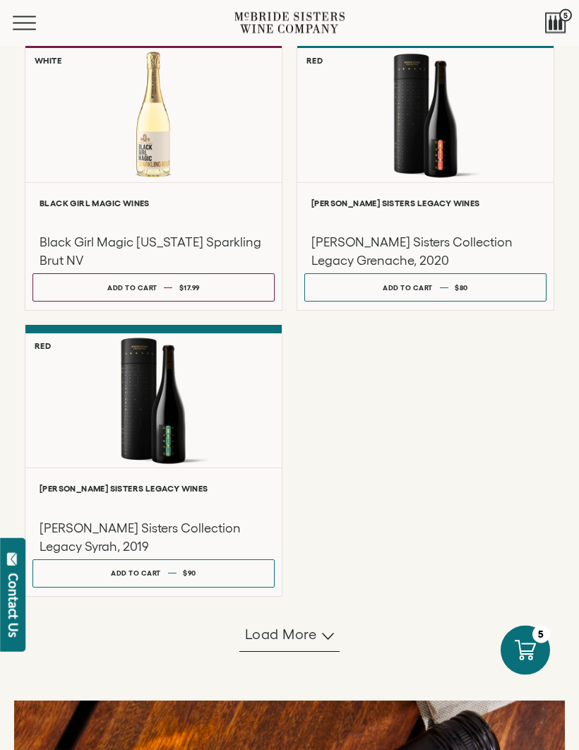
scroll to position [3617, 0]
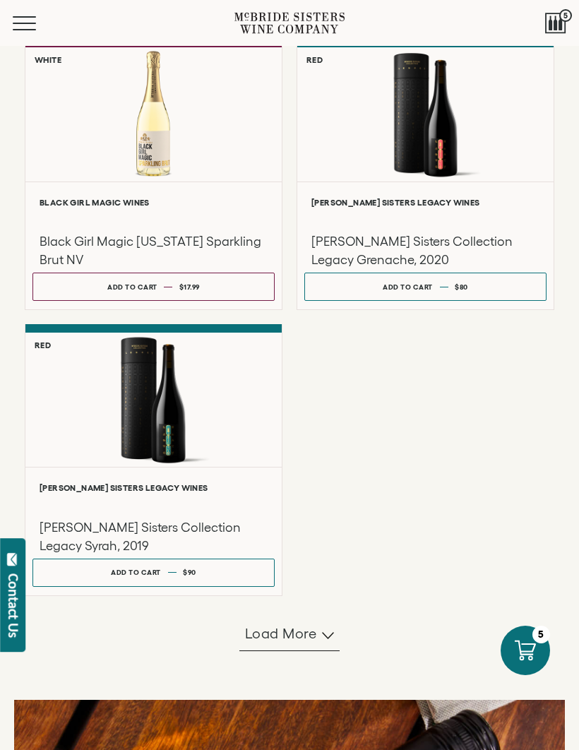
click at [311, 643] on span "Load more" at bounding box center [281, 633] width 72 height 20
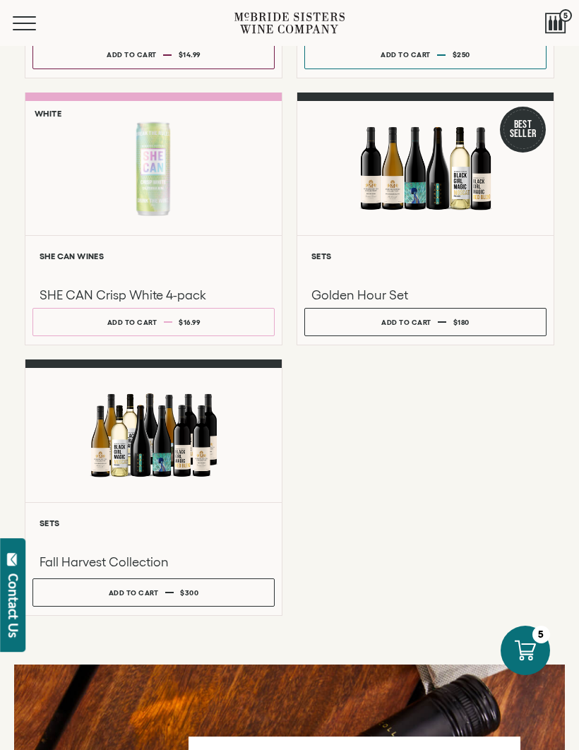
scroll to position [4418, 0]
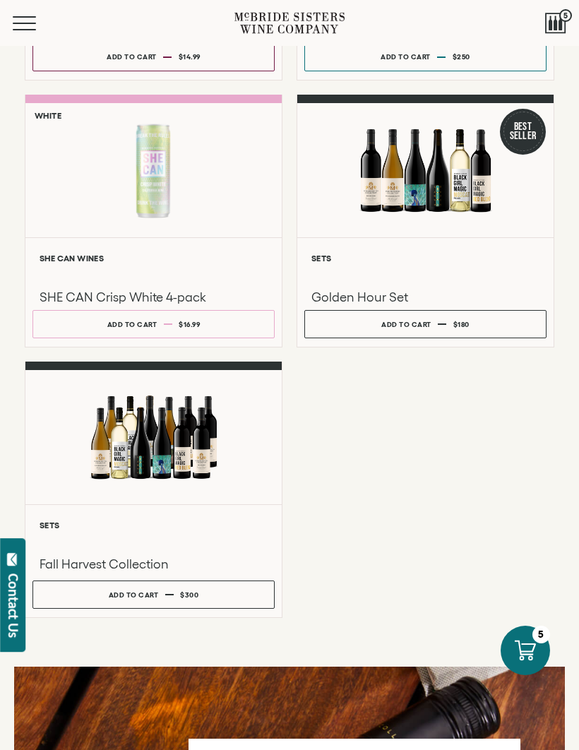
click at [429, 42] on div "Menu Search 5" at bounding box center [289, 23] width 579 height 46
click at [568, 18] on span "5" at bounding box center [565, 15] width 13 height 13
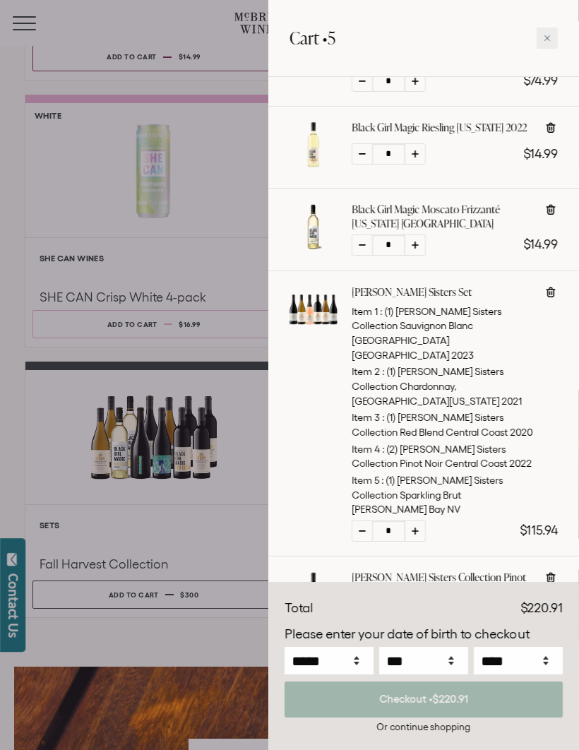
click at [225, 376] on div at bounding box center [289, 375] width 579 height 750
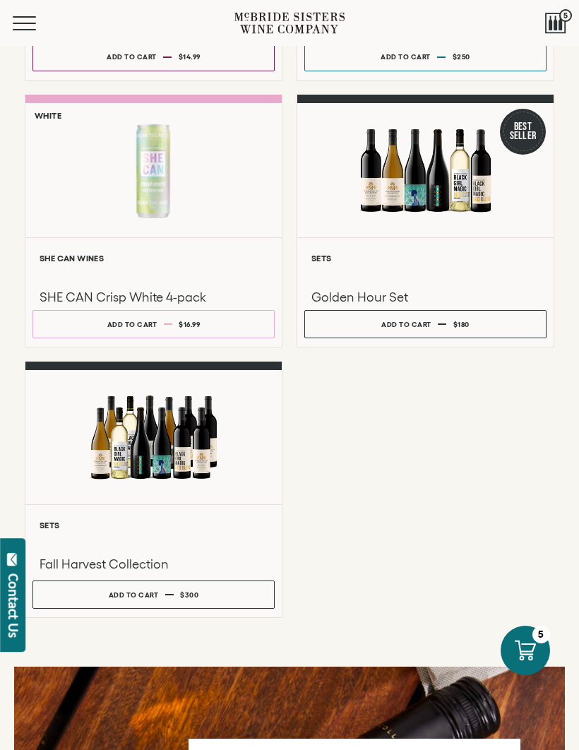
click at [172, 481] on div at bounding box center [153, 437] width 256 height 134
click at [541, 650] on div at bounding box center [525, 650] width 49 height 49
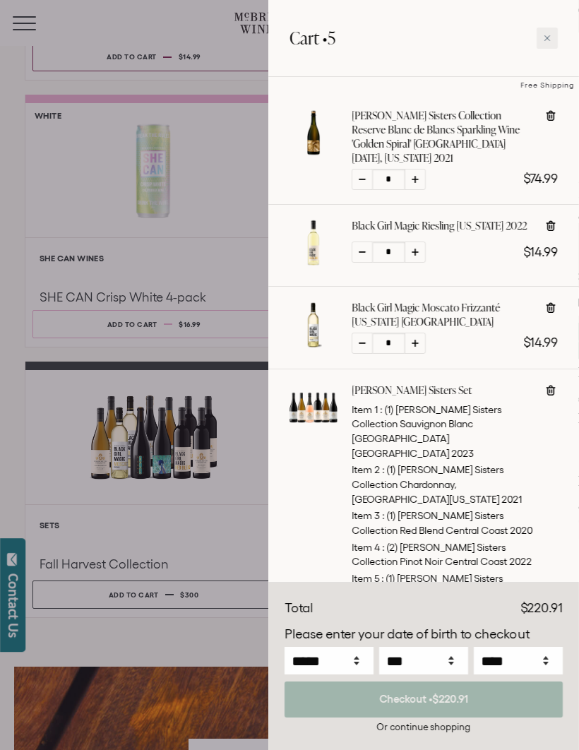
scroll to position [125, 0]
click at [416, 339] on icon at bounding box center [415, 342] width 7 height 7
type input "*"
click at [201, 191] on div at bounding box center [289, 375] width 579 height 750
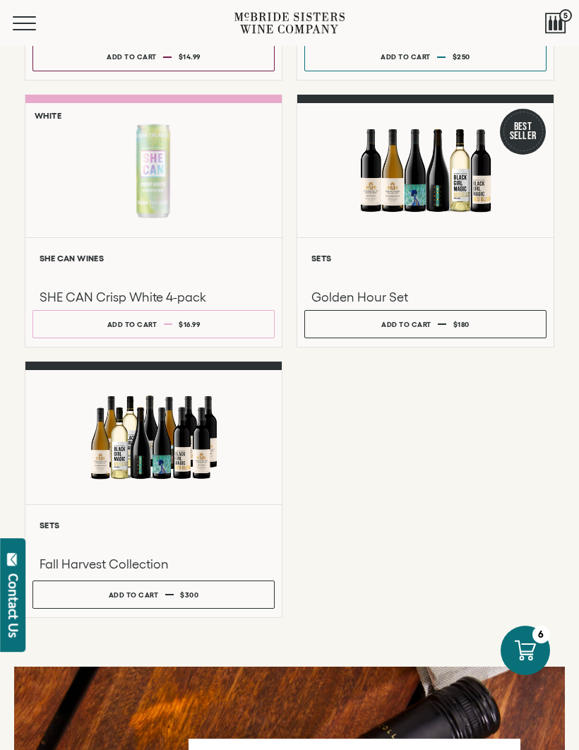
click at [494, 58] on button "Add to cart Regular price $250 Regular price Sale price $250 Unit price / per" at bounding box center [425, 57] width 242 height 28
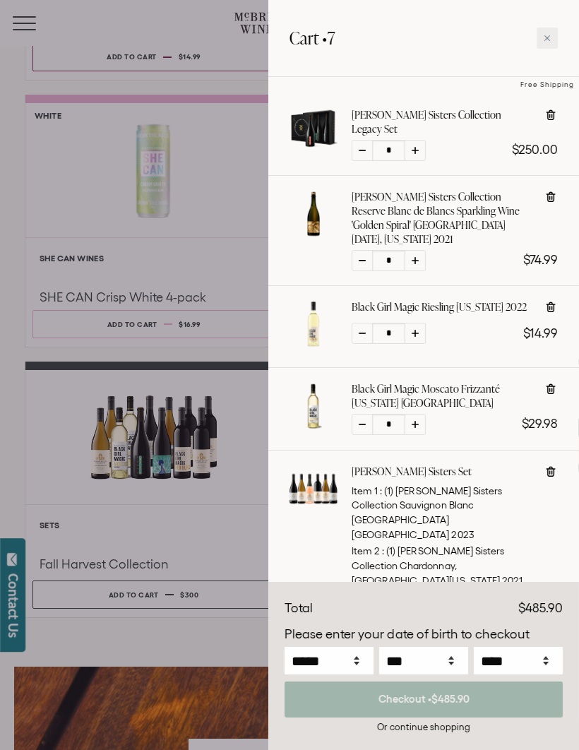
click at [551, 112] on icon at bounding box center [550, 114] width 9 height 11
type input "*"
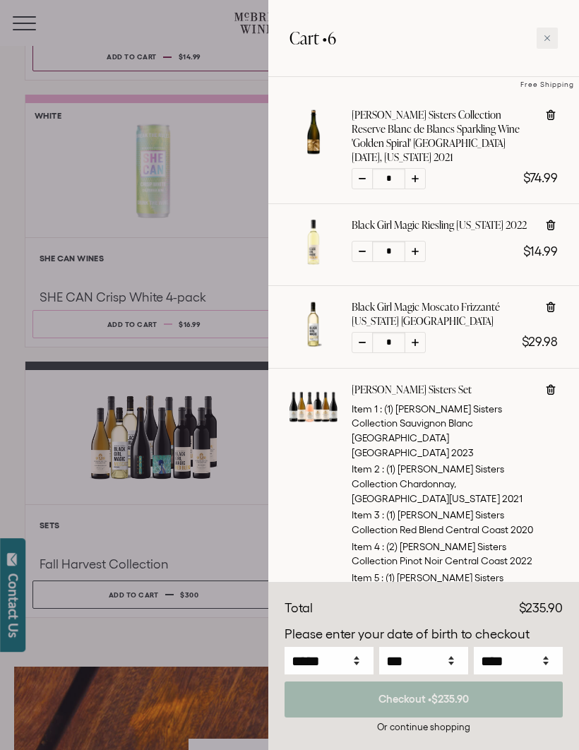
click at [551, 33] on div at bounding box center [547, 38] width 21 height 21
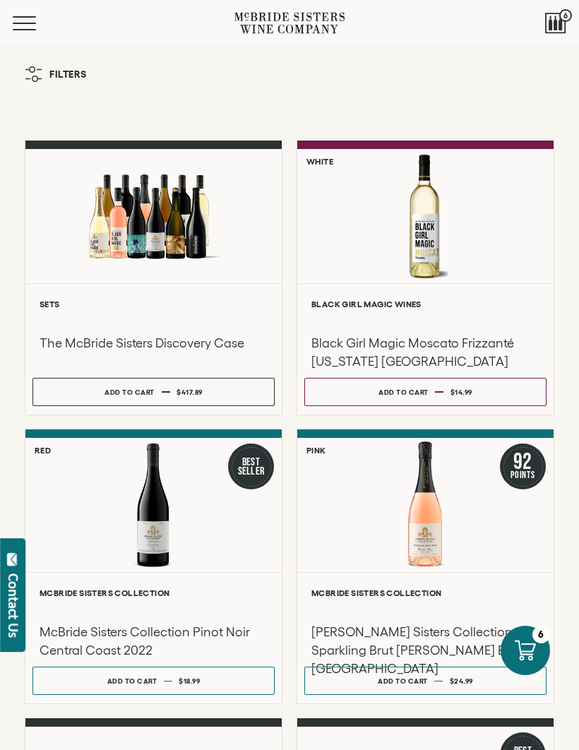
click at [21, 21] on button "Menu" at bounding box center [38, 23] width 51 height 14
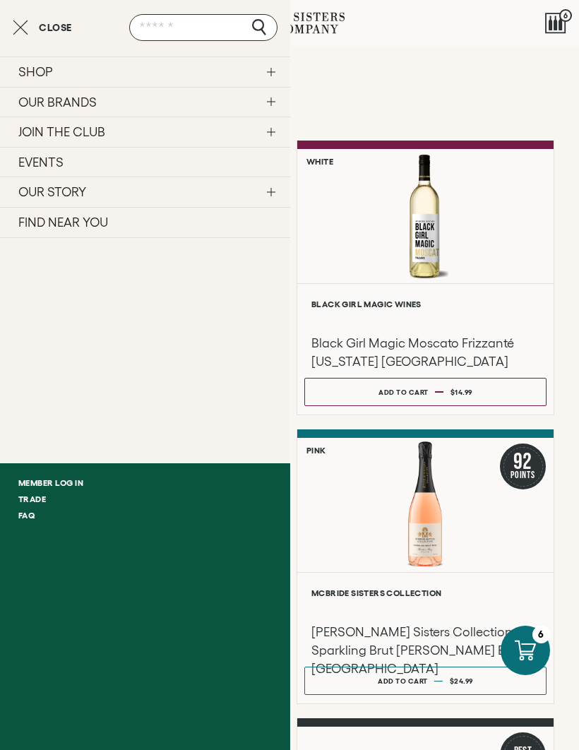
click at [189, 101] on link "OUR BRANDS" at bounding box center [145, 102] width 290 height 30
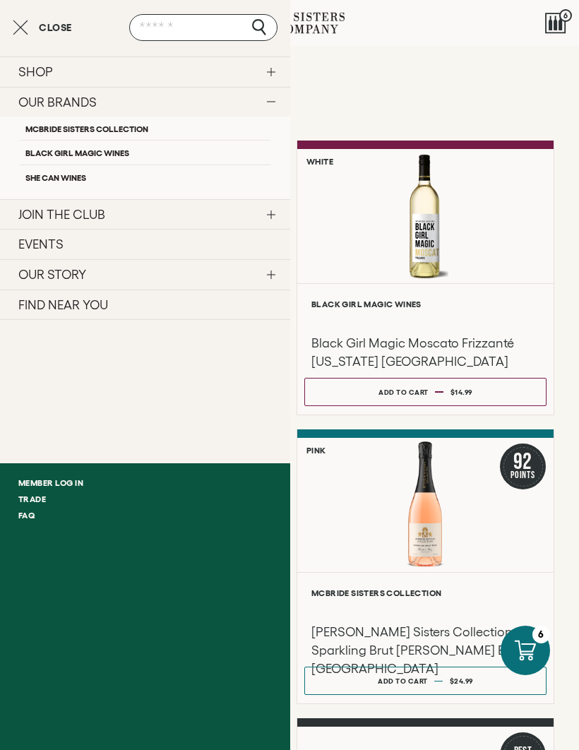
click at [191, 147] on link "Black Girl Magic Wines" at bounding box center [145, 152] width 251 height 24
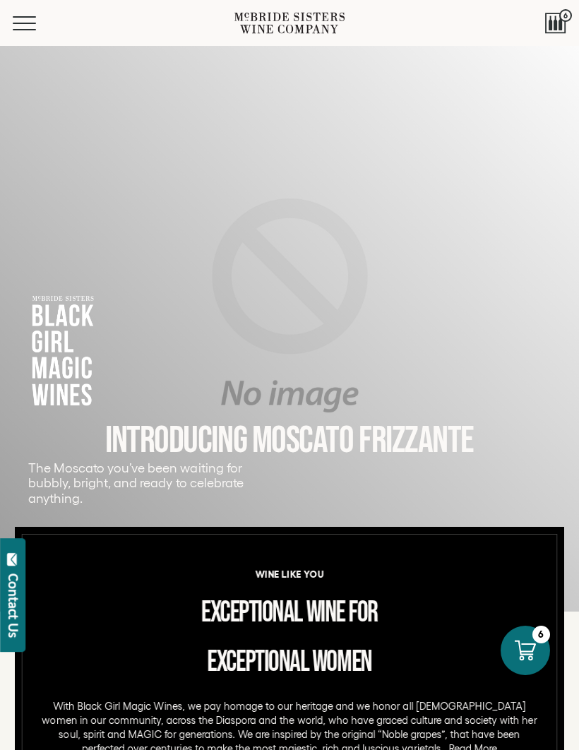
click at [21, 24] on button "Menu" at bounding box center [38, 23] width 51 height 14
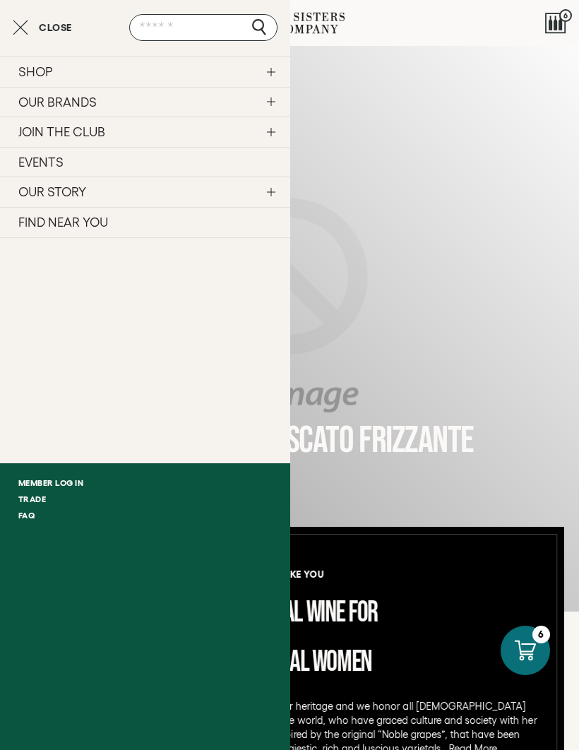
click at [198, 29] on input "text" at bounding box center [203, 27] width 148 height 27
type input "******"
click input "submit" at bounding box center [0, 0] width 0 height 0
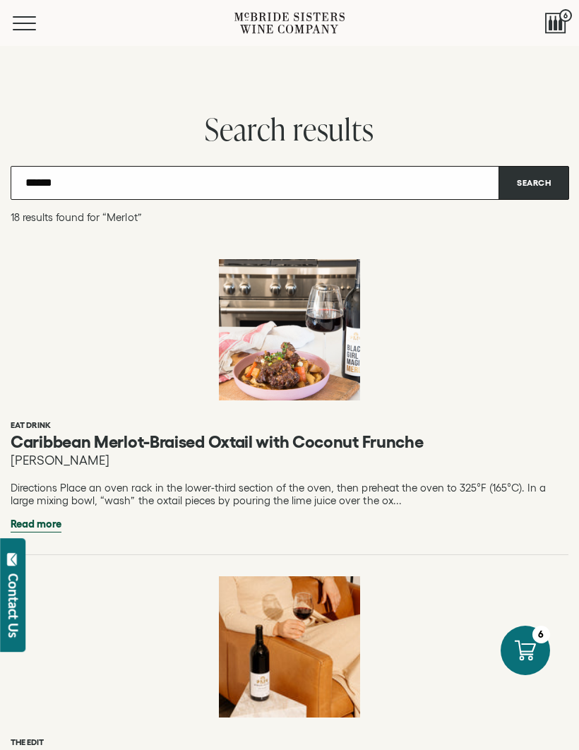
click at [294, 191] on input "******" at bounding box center [290, 183] width 558 height 34
type input "*"
type input "*********"
click at [534, 182] on button "Search" at bounding box center [533, 183] width 71 height 34
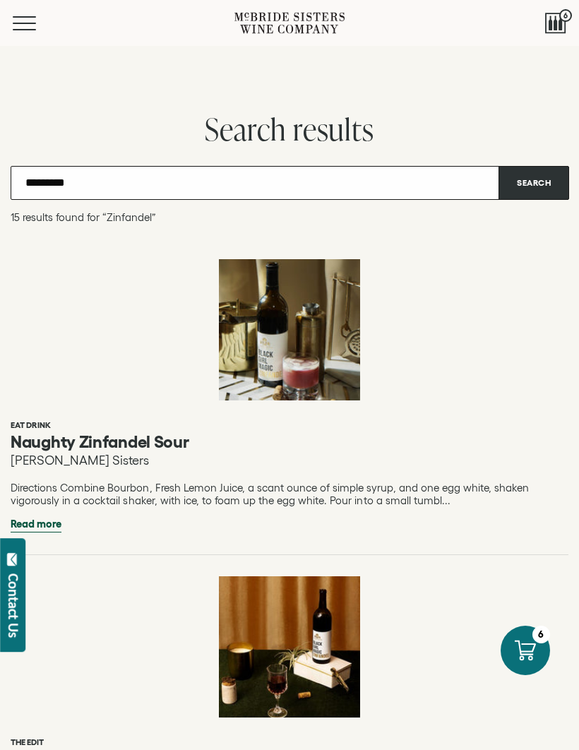
click at [34, 16] on span "Mobile Menu Trigger" at bounding box center [24, 16] width 23 height 1
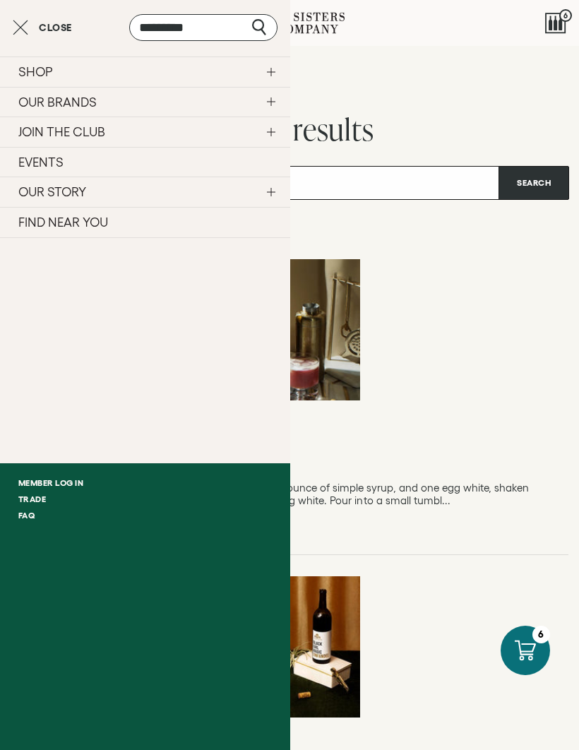
click at [268, 104] on link "OUR BRANDS" at bounding box center [145, 102] width 290 height 30
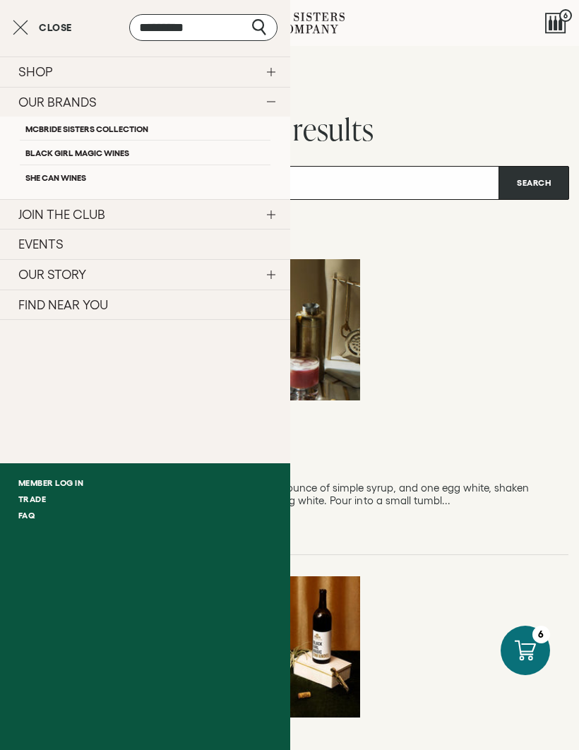
click at [120, 148] on link "Black Girl Magic Wines" at bounding box center [145, 152] width 251 height 24
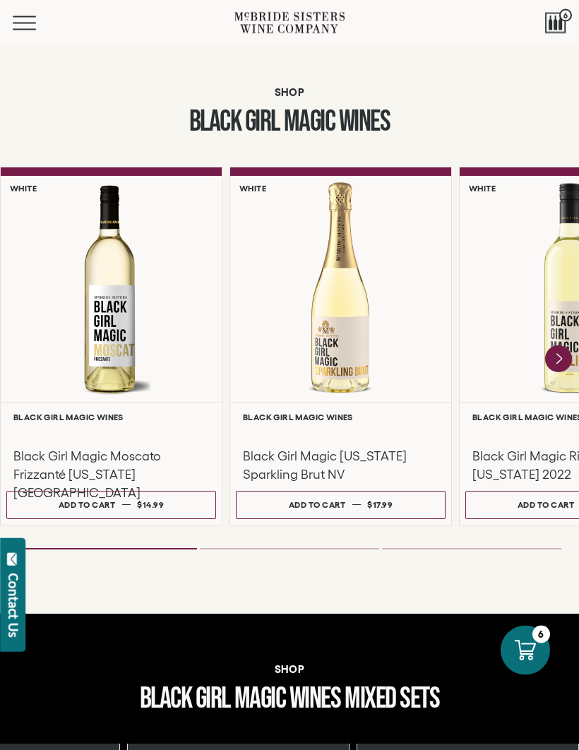
scroll to position [854, 0]
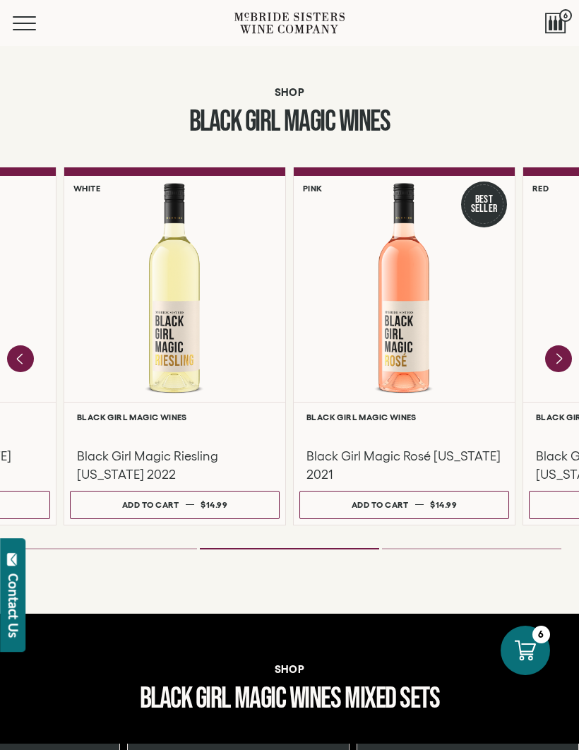
click at [462, 510] on button "Add to cart Regular price $14.99 Regular price Sale price $14.99 Unit price / p…" at bounding box center [404, 505] width 210 height 28
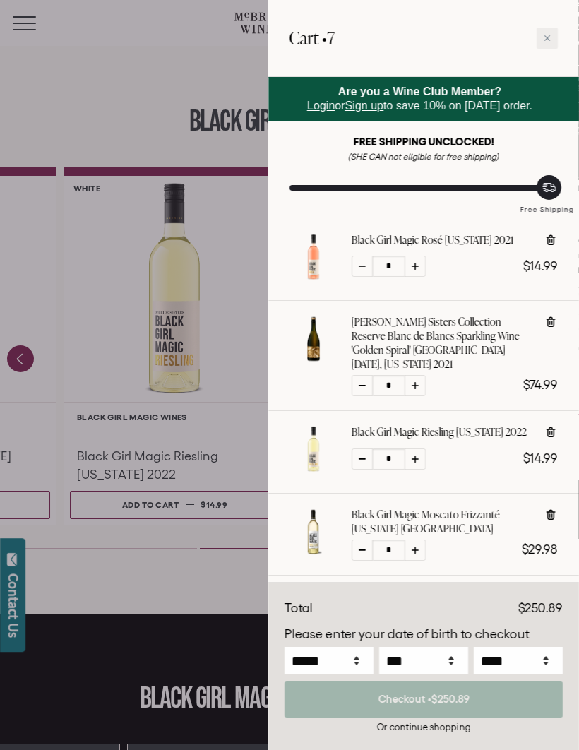
click at [133, 78] on div at bounding box center [289, 375] width 579 height 750
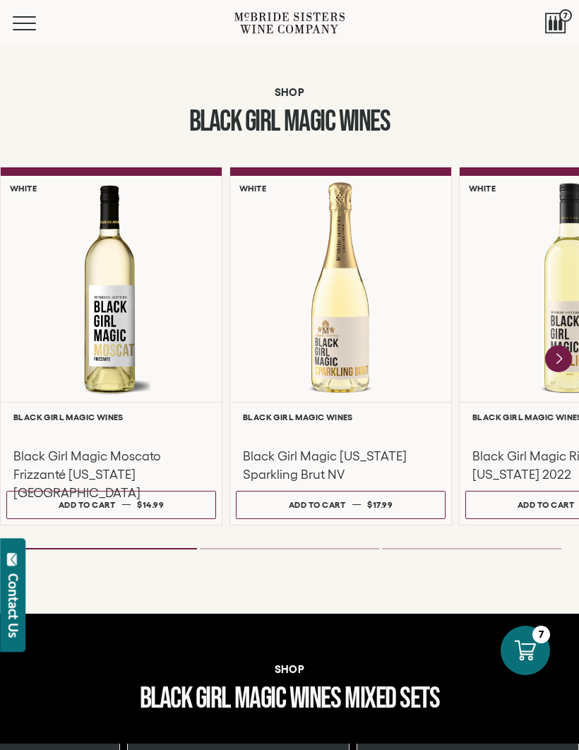
click at [558, 13] on div at bounding box center [555, 23] width 21 height 21
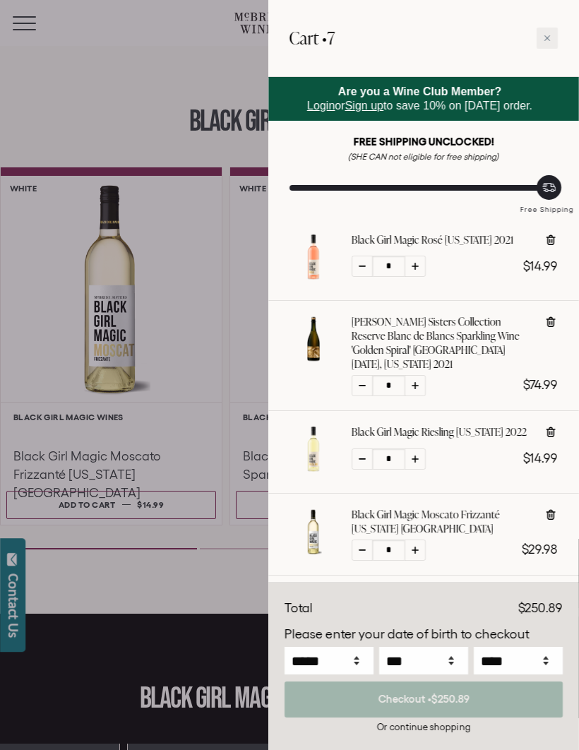
click at [548, 427] on icon at bounding box center [550, 432] width 9 height 11
type input "*"
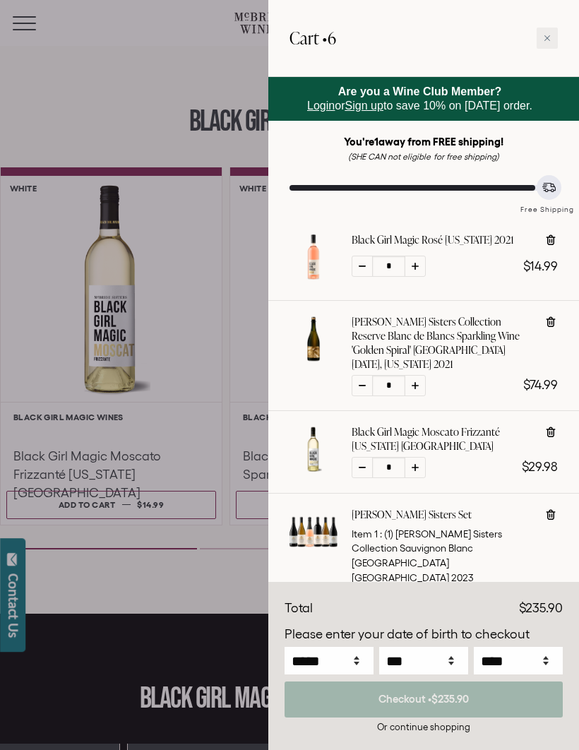
scroll to position [0, 0]
